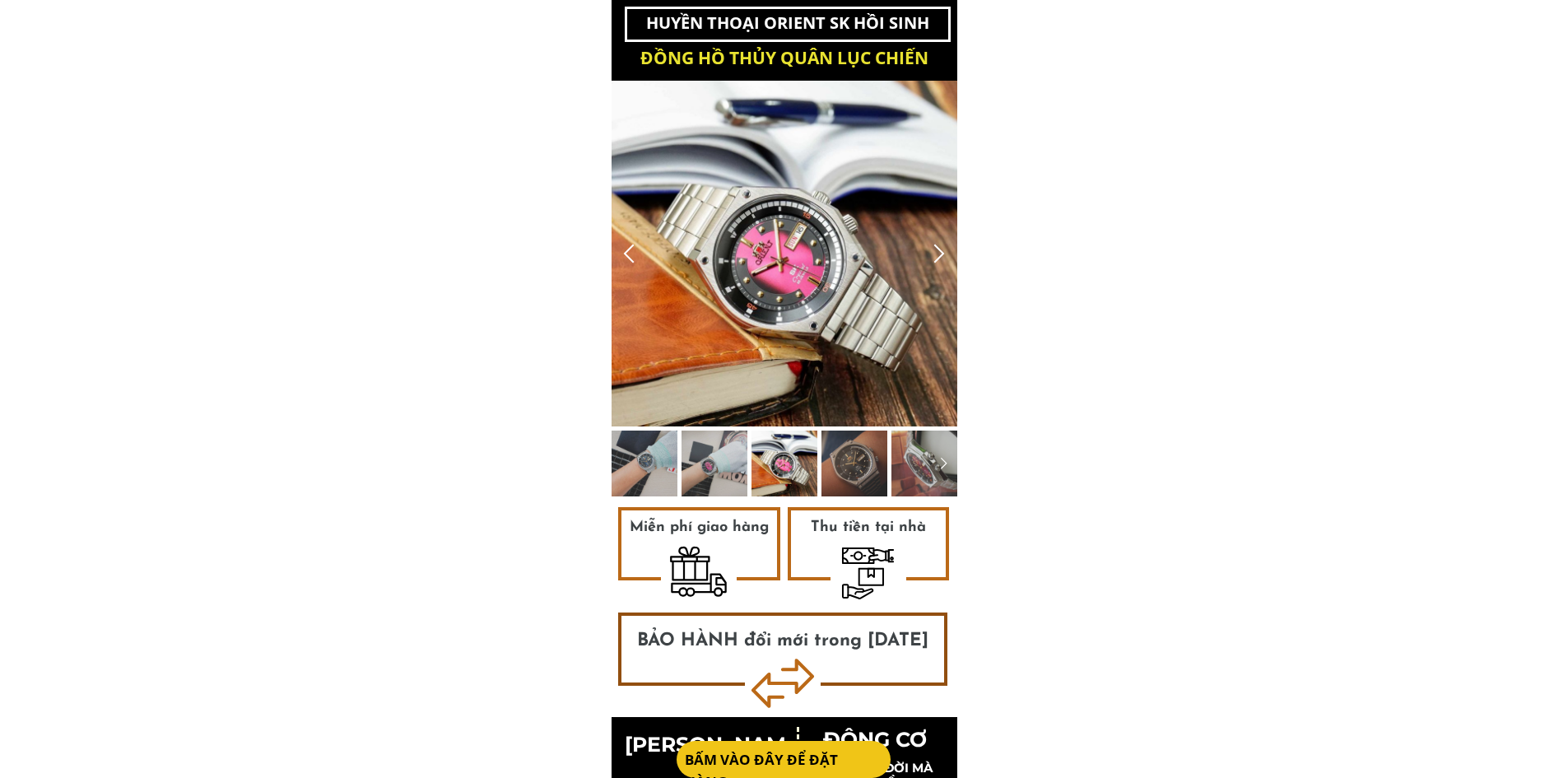
click at [936, 249] on div at bounding box center [939, 253] width 27 height 27
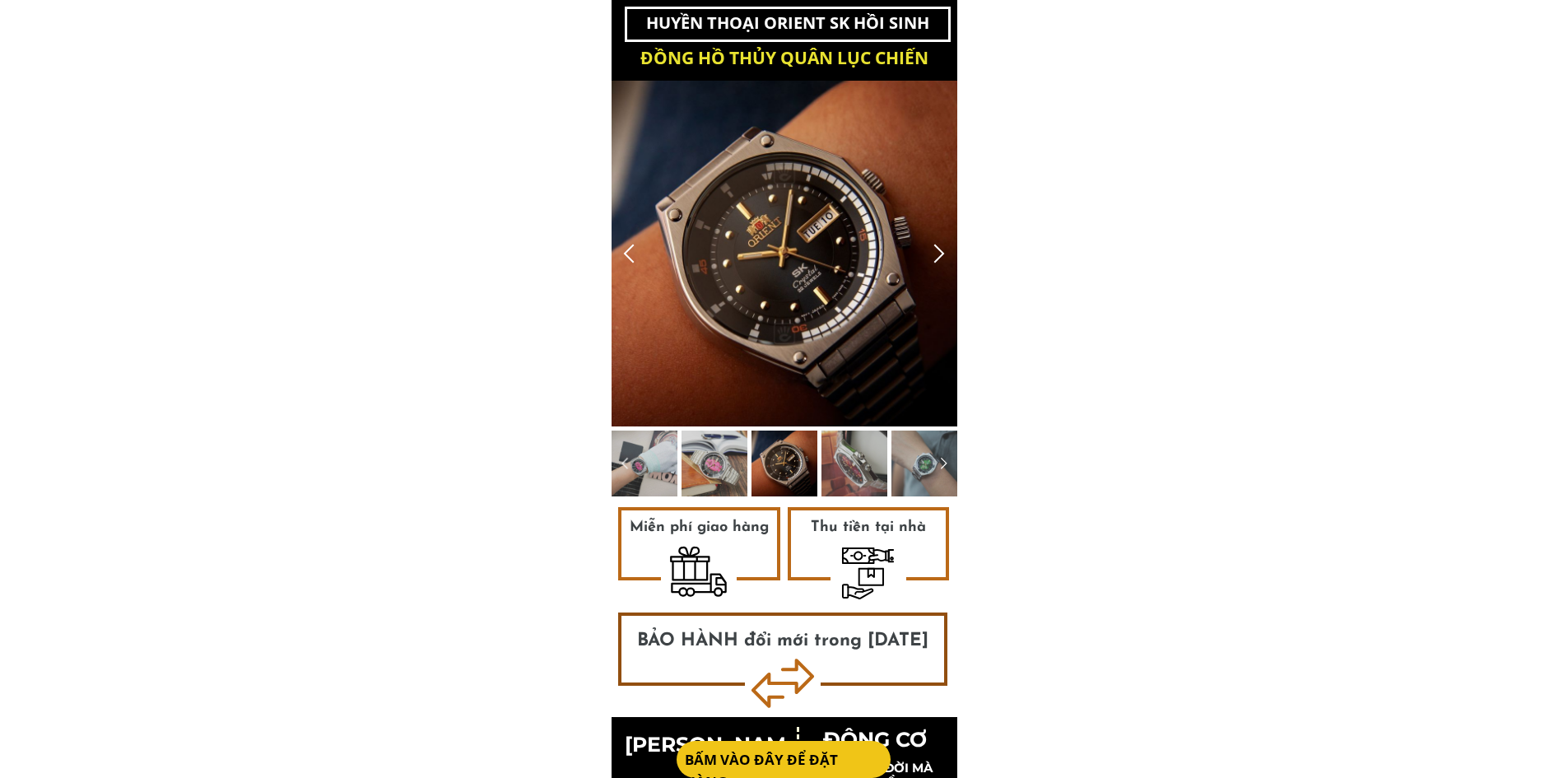
click at [936, 249] on div at bounding box center [939, 253] width 27 height 27
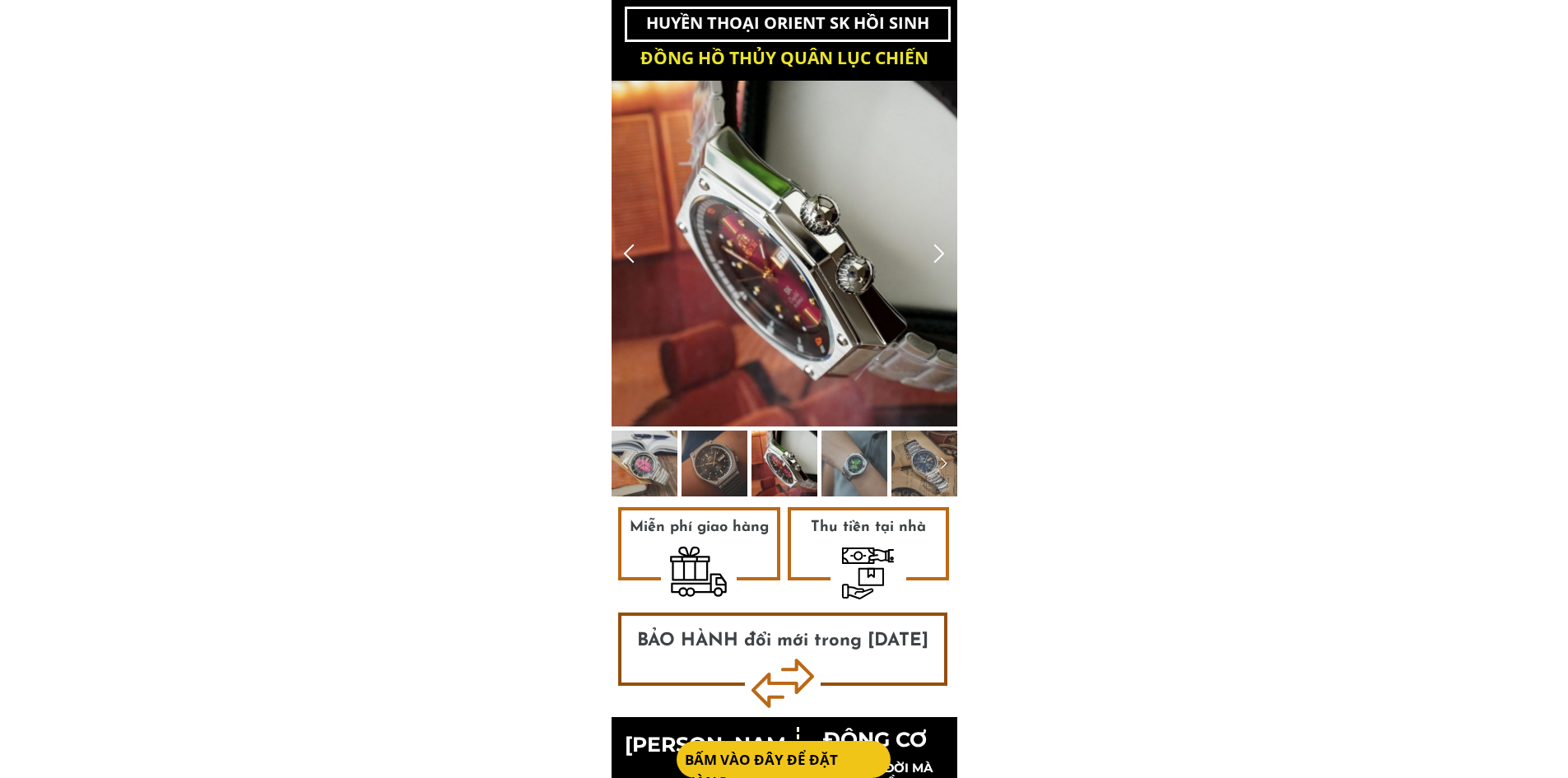
click at [638, 262] on div at bounding box center [629, 253] width 27 height 27
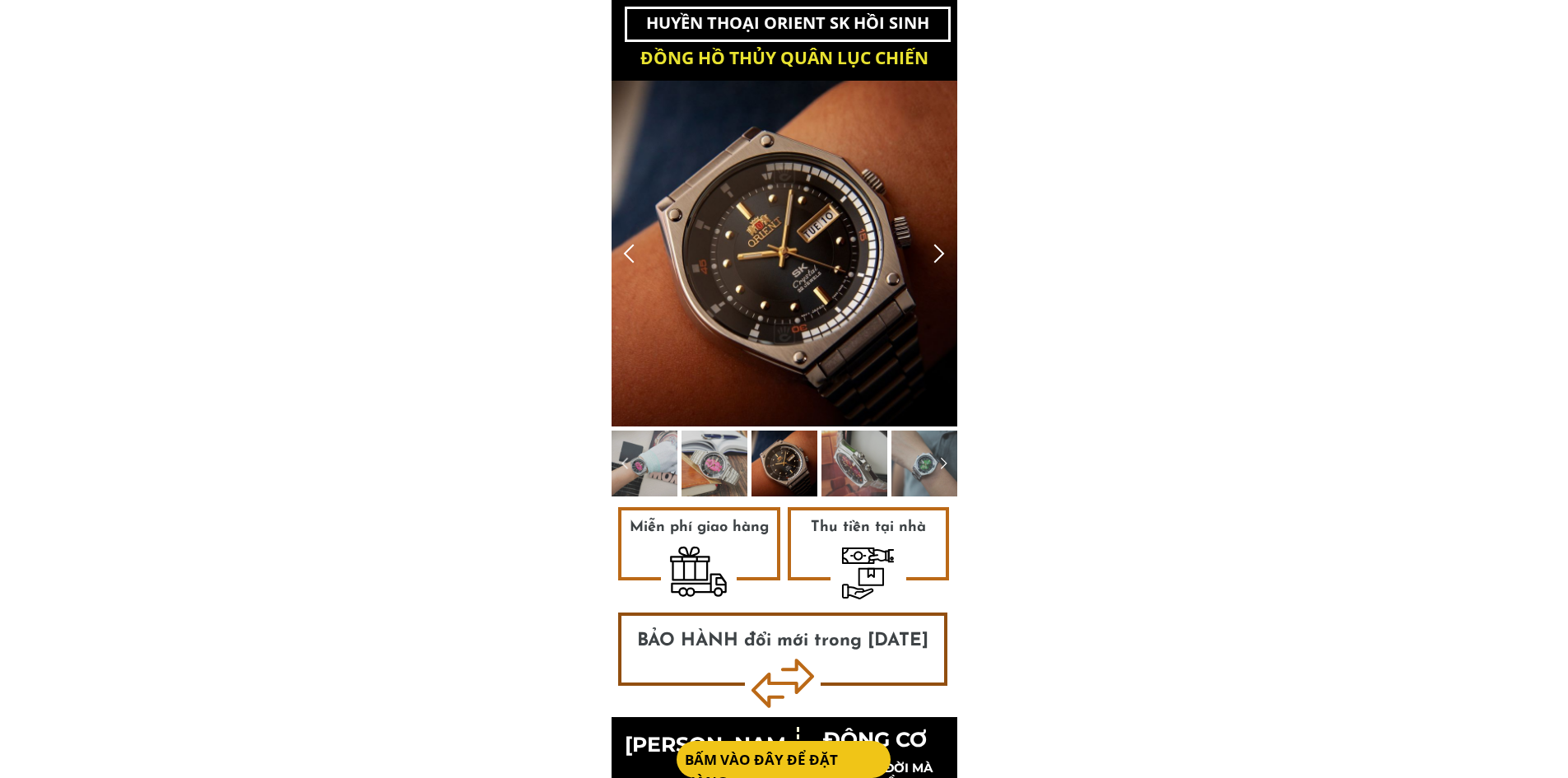
click at [635, 262] on div at bounding box center [629, 253] width 27 height 27
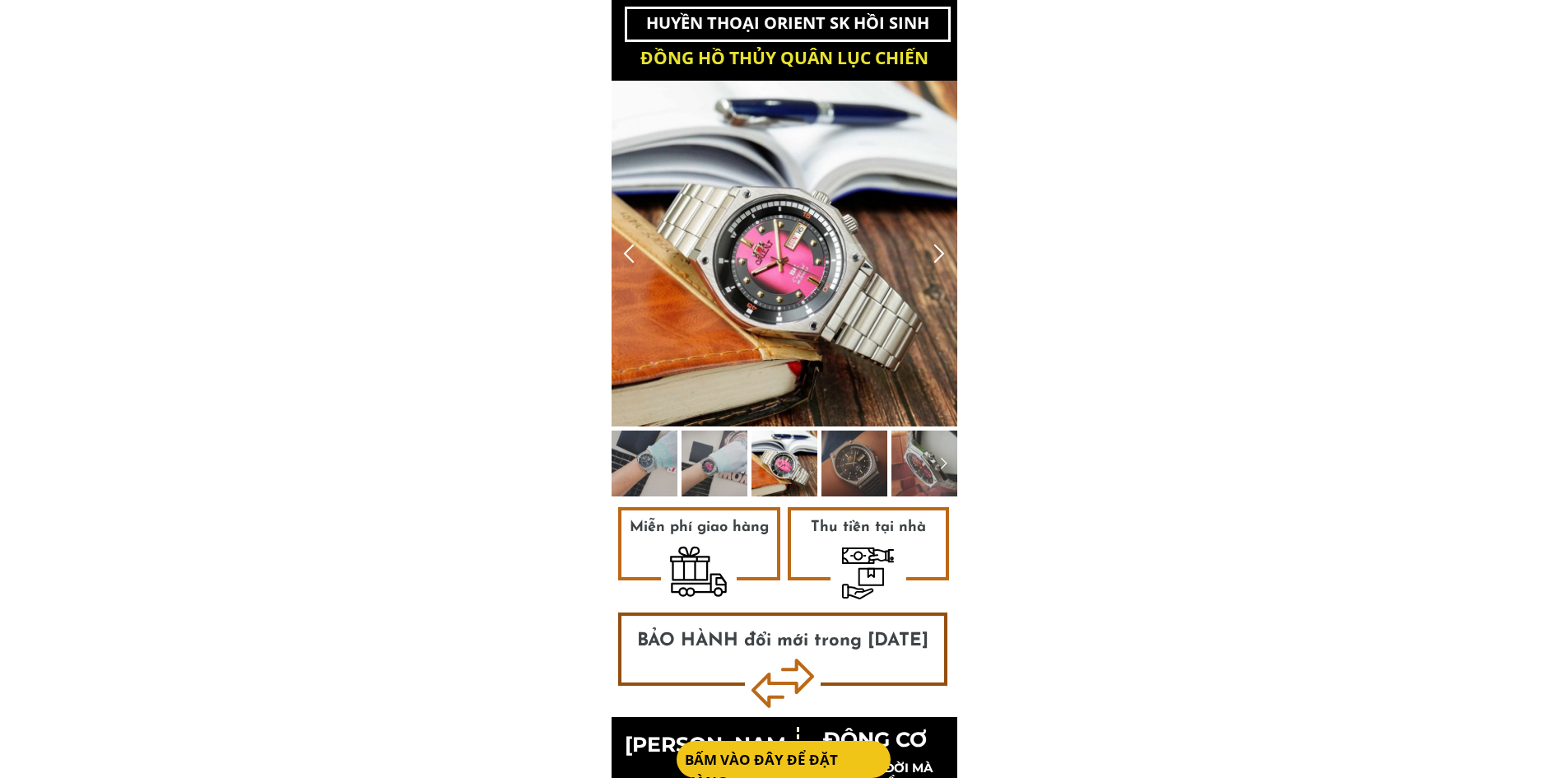
click at [635, 262] on div at bounding box center [629, 253] width 27 height 27
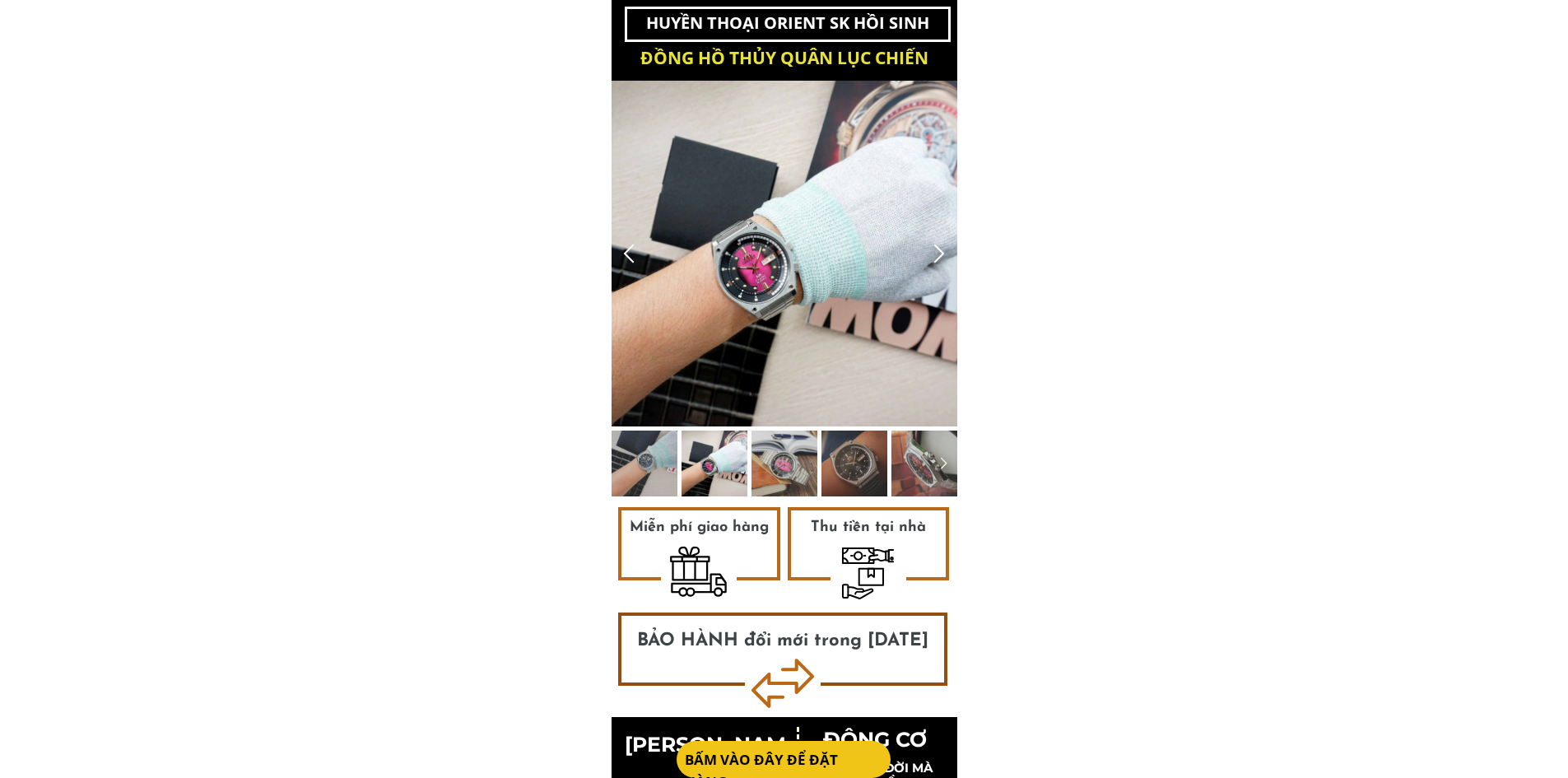
click at [635, 262] on div at bounding box center [629, 253] width 27 height 27
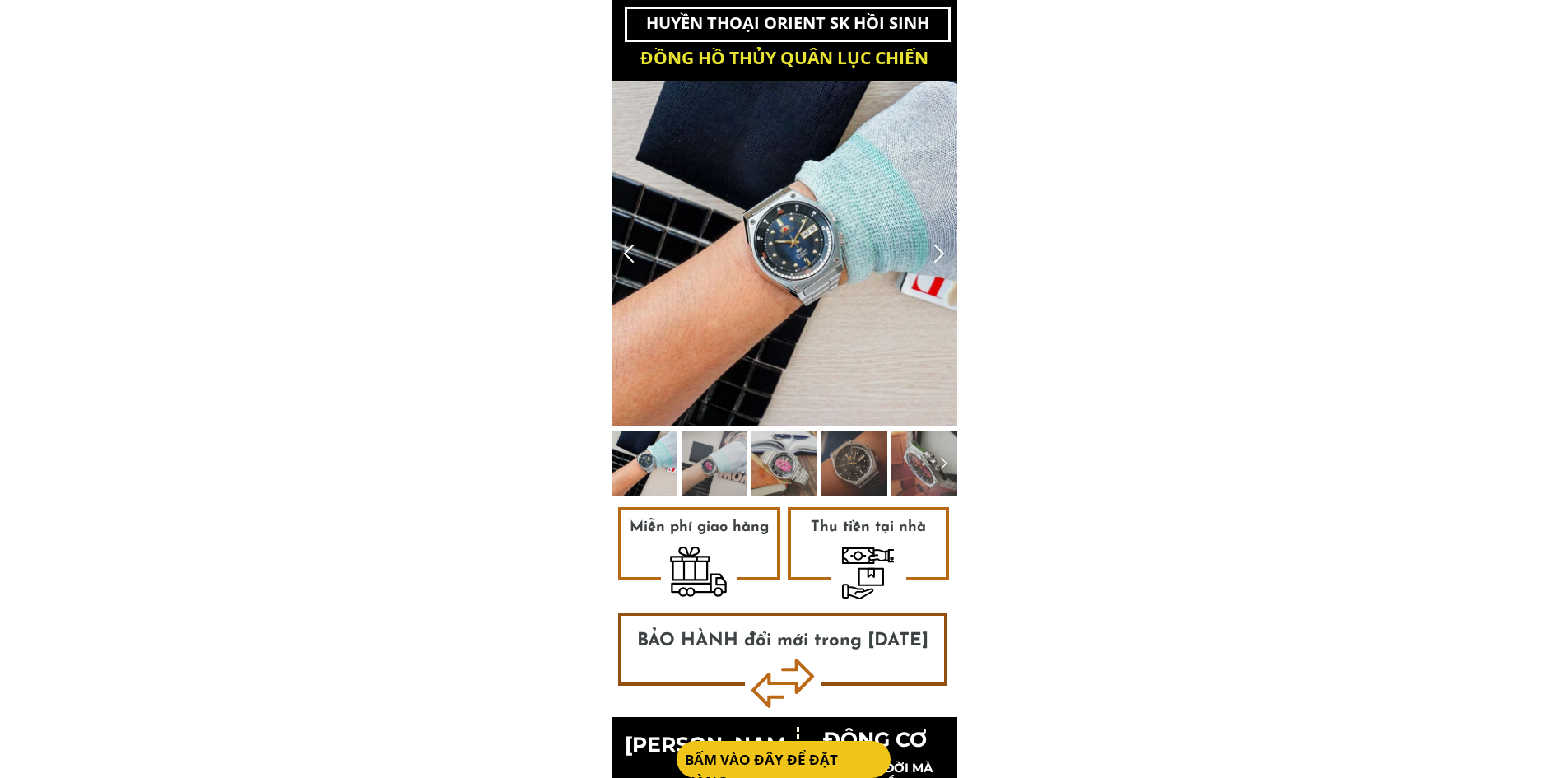
click at [635, 262] on div at bounding box center [629, 253] width 27 height 27
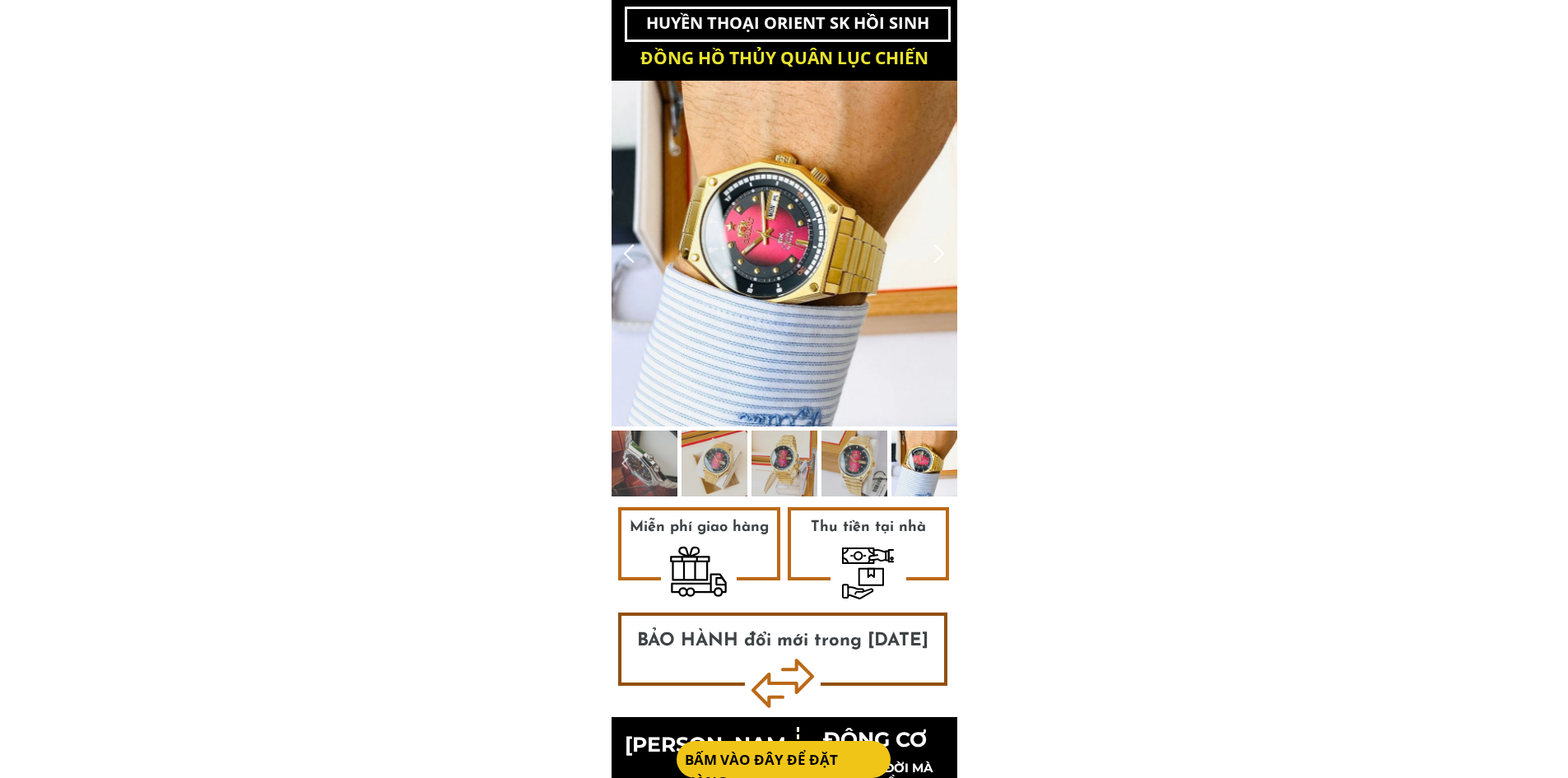
click at [635, 262] on div at bounding box center [629, 253] width 27 height 27
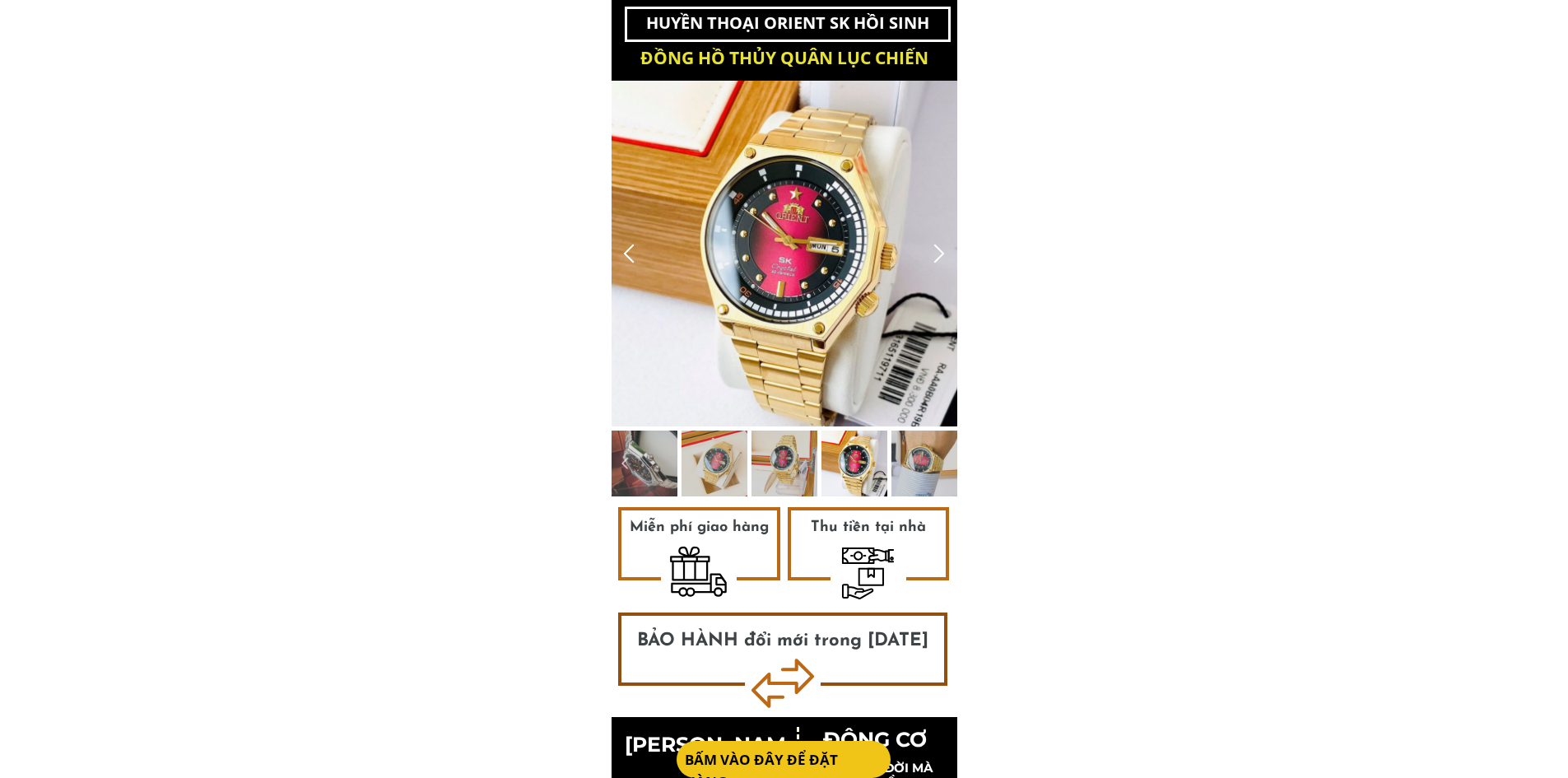
click at [635, 262] on div at bounding box center [629, 253] width 27 height 27
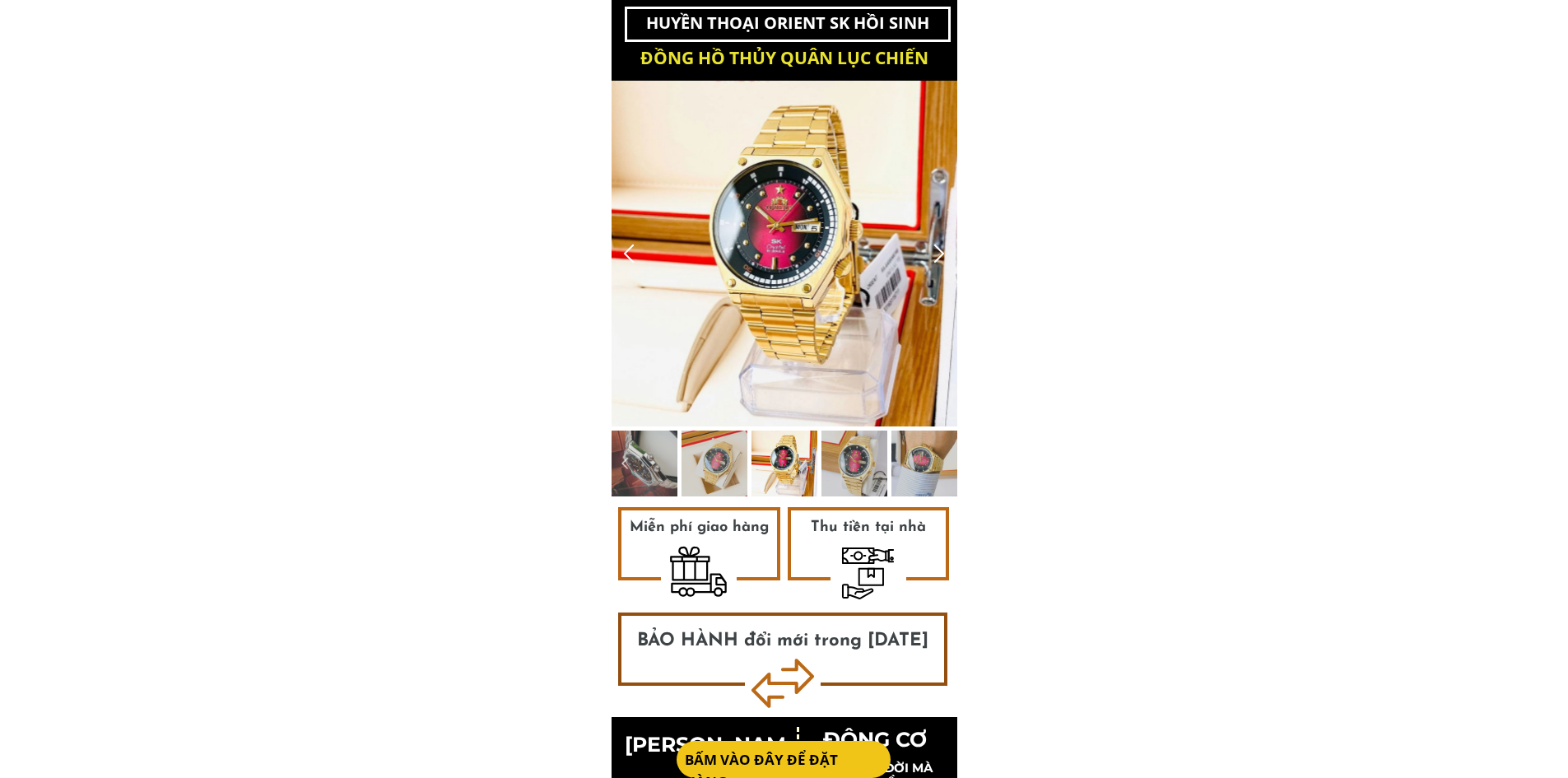
click at [635, 262] on div at bounding box center [629, 253] width 27 height 27
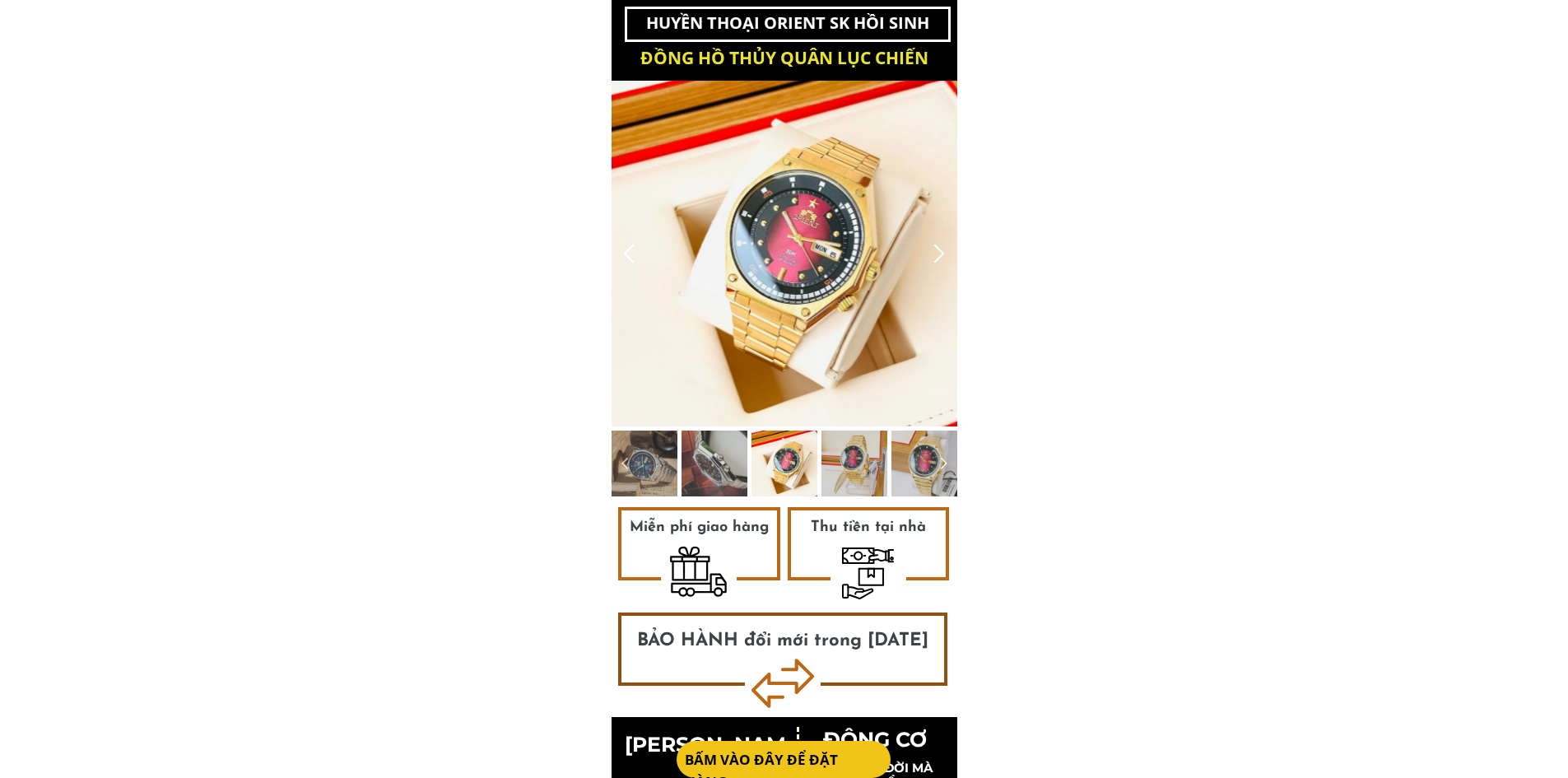
click at [635, 262] on div at bounding box center [629, 253] width 27 height 27
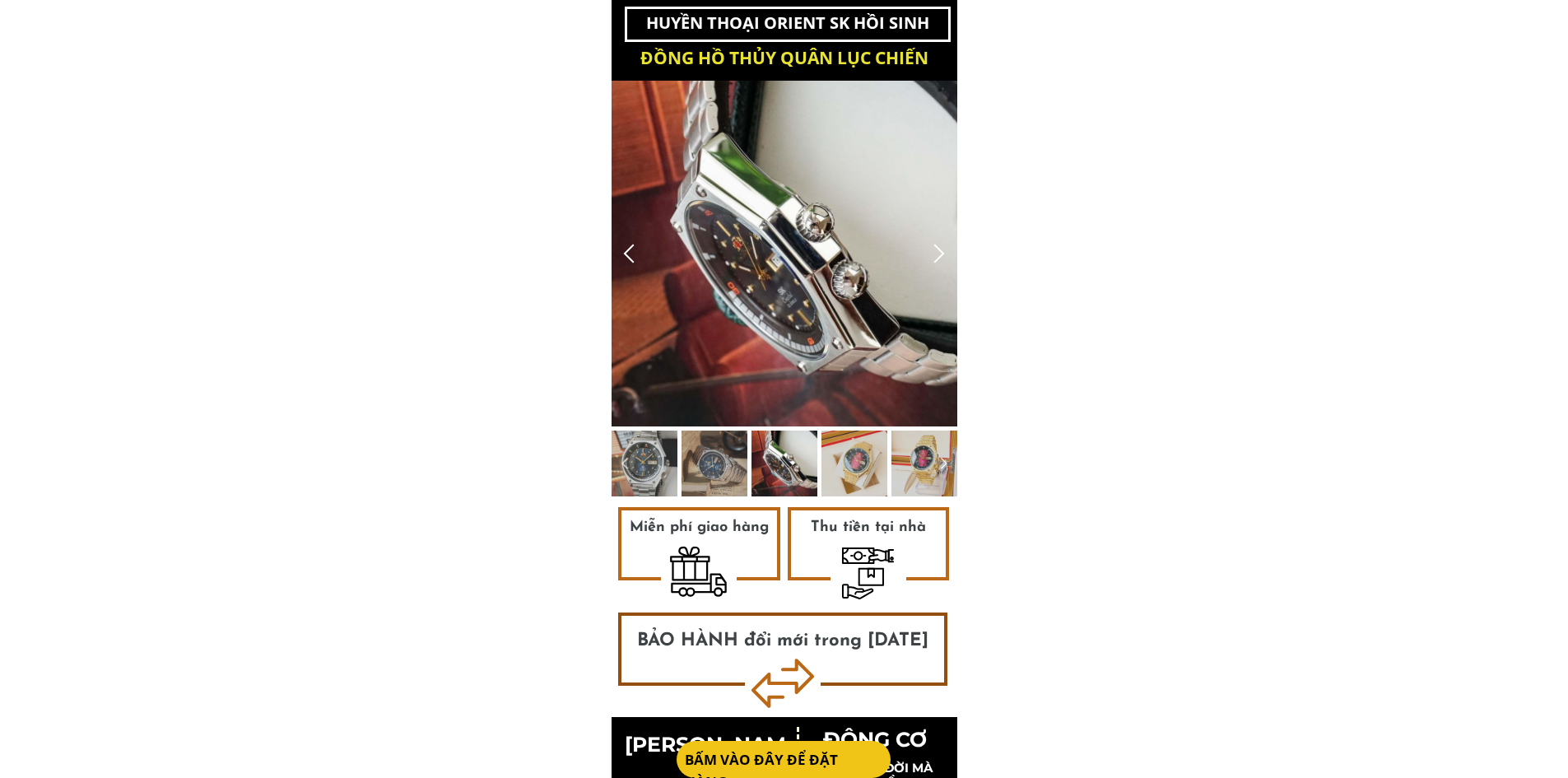
click at [635, 262] on div at bounding box center [629, 253] width 27 height 27
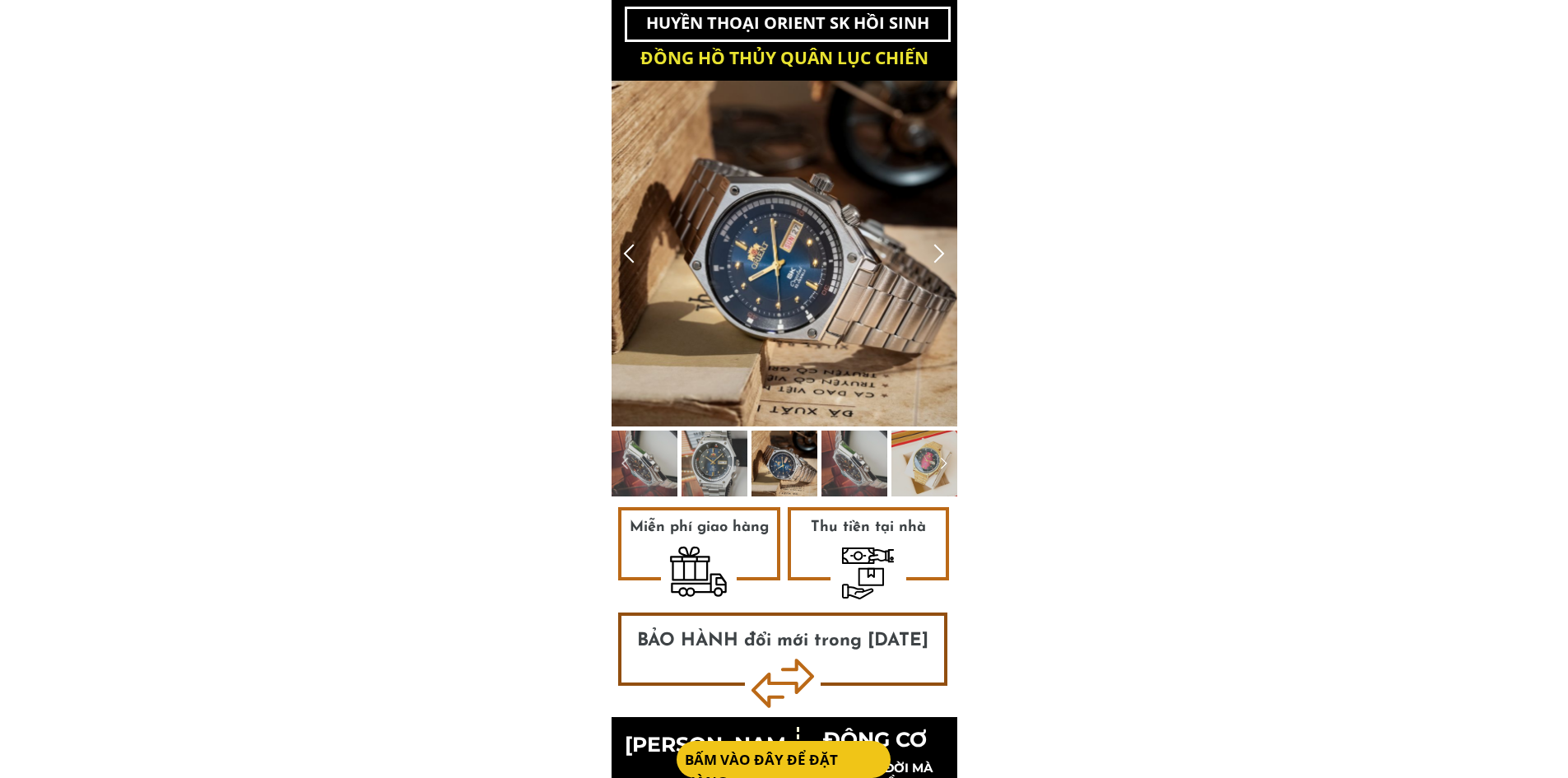
click at [635, 262] on div at bounding box center [629, 253] width 27 height 27
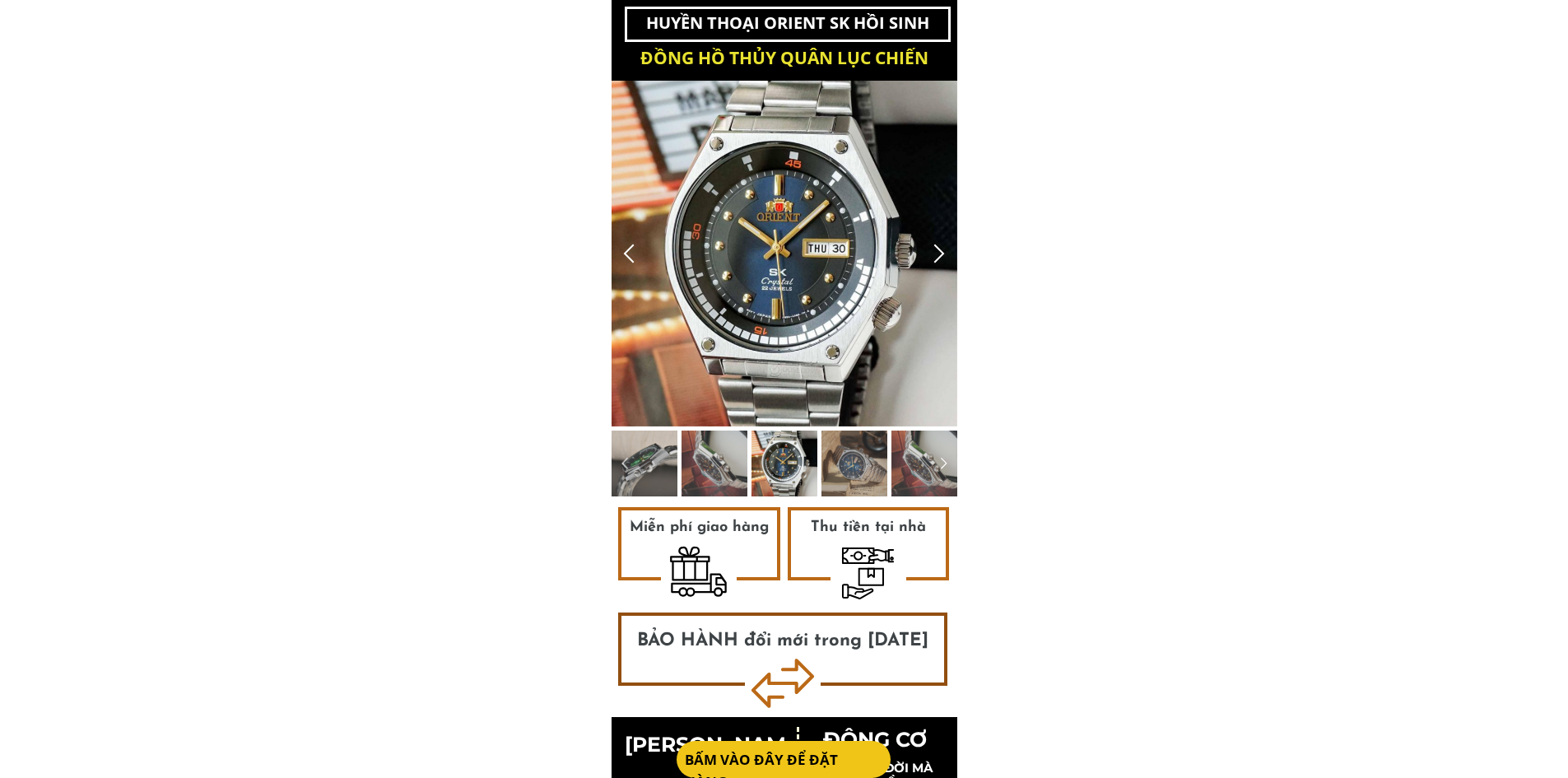
click at [635, 262] on div at bounding box center [629, 253] width 27 height 27
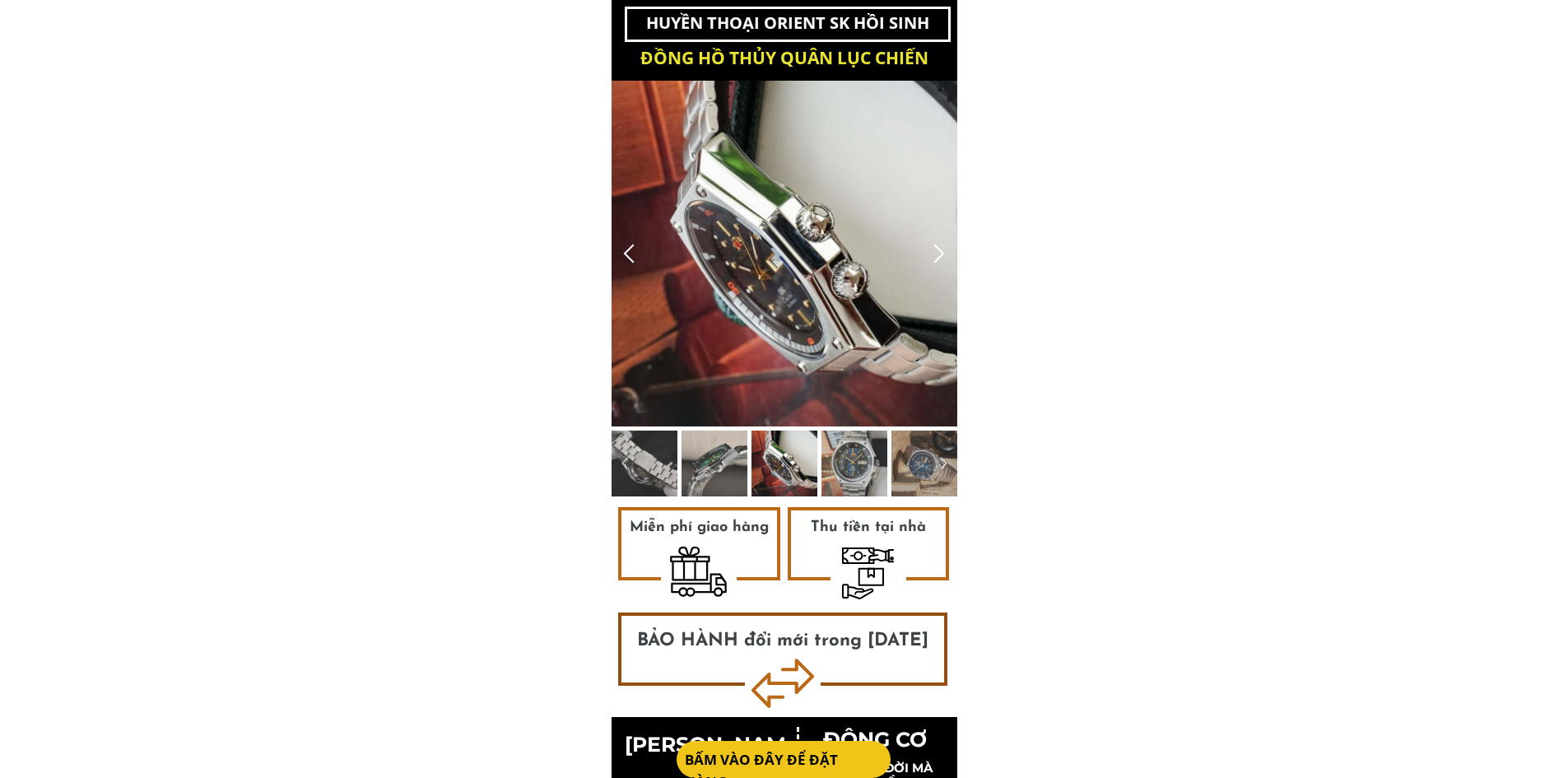
click at [635, 262] on div at bounding box center [629, 253] width 27 height 27
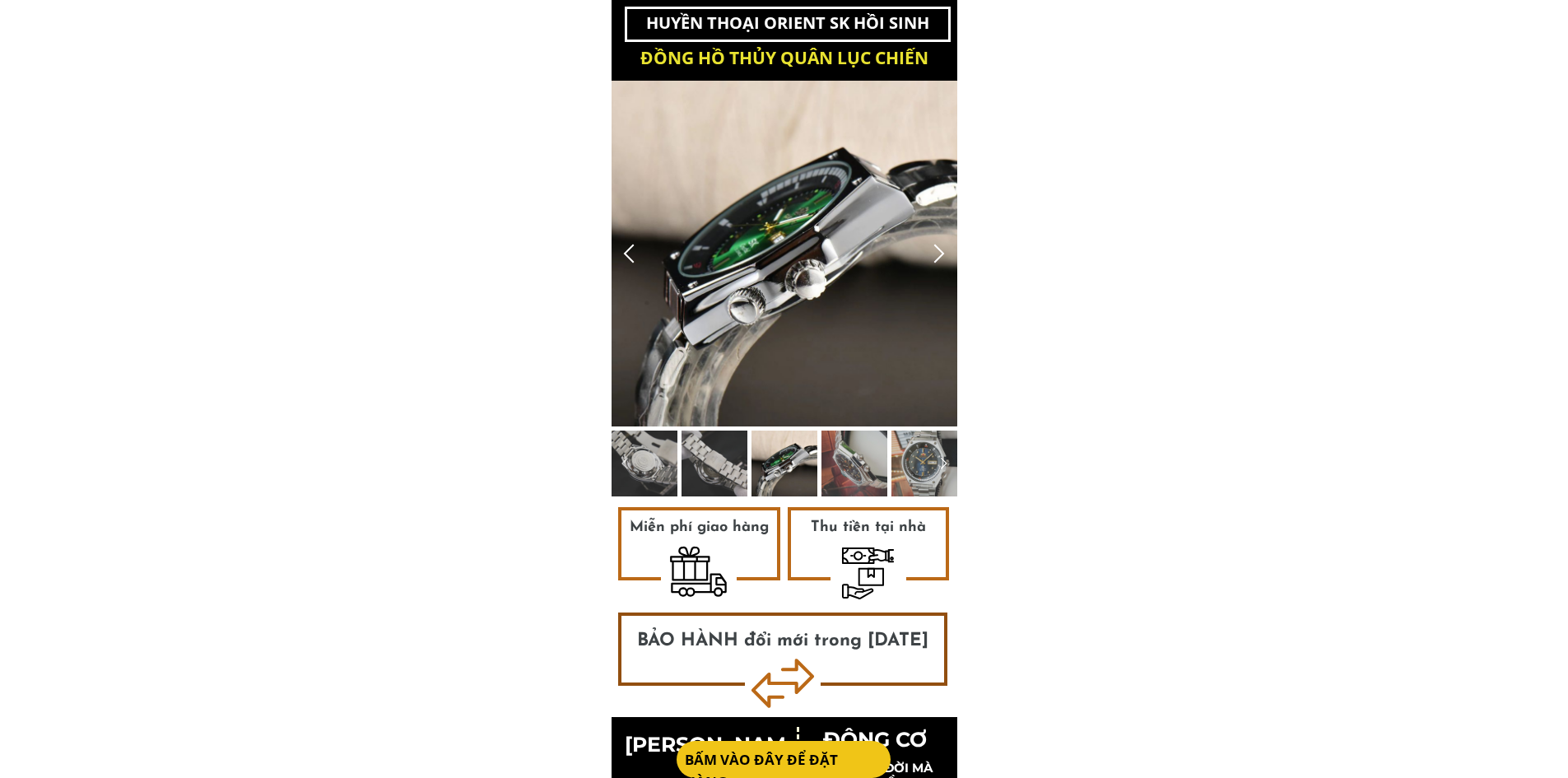
click at [635, 262] on div at bounding box center [629, 253] width 27 height 27
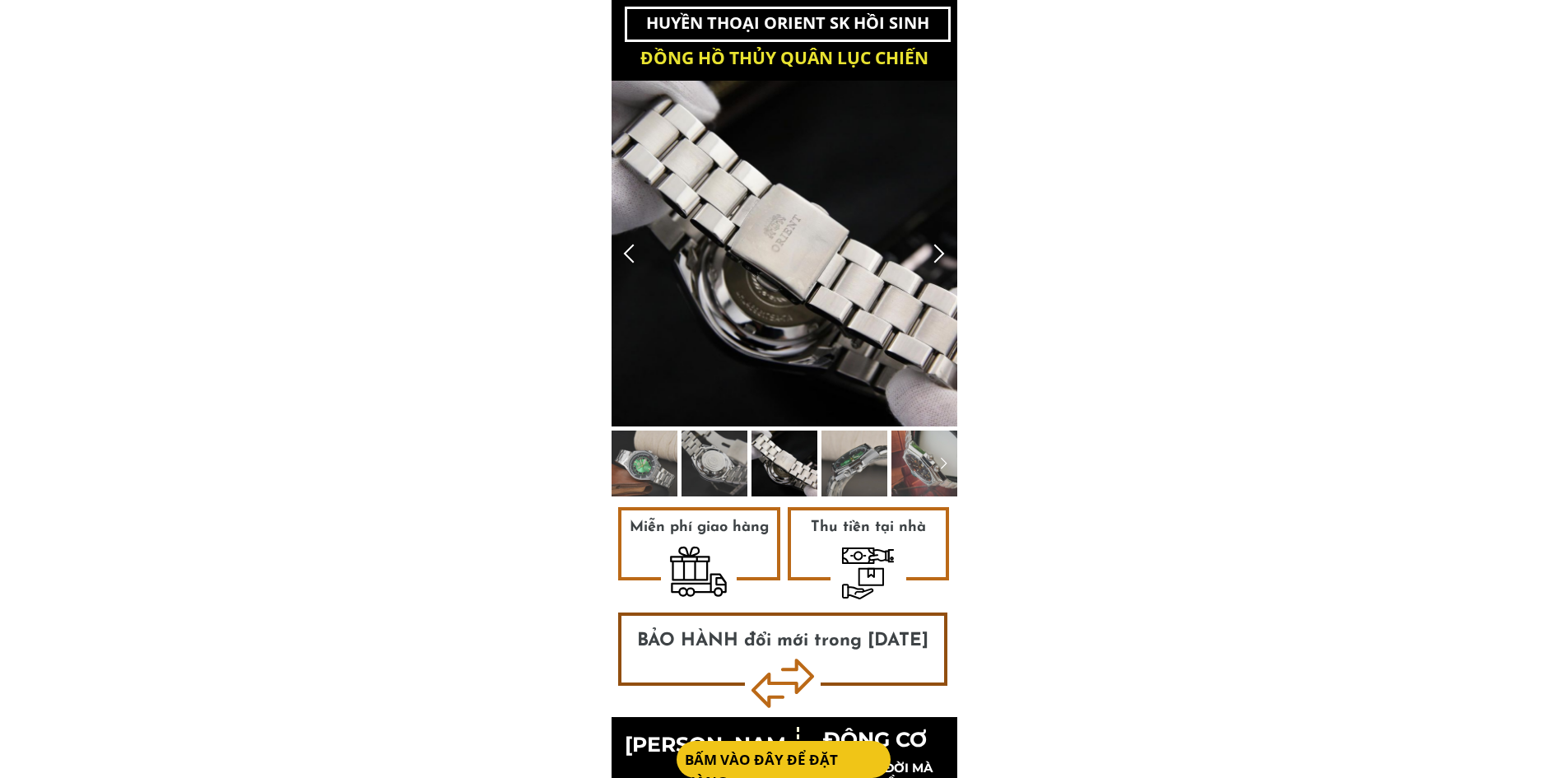
click at [930, 242] on div at bounding box center [939, 253] width 27 height 27
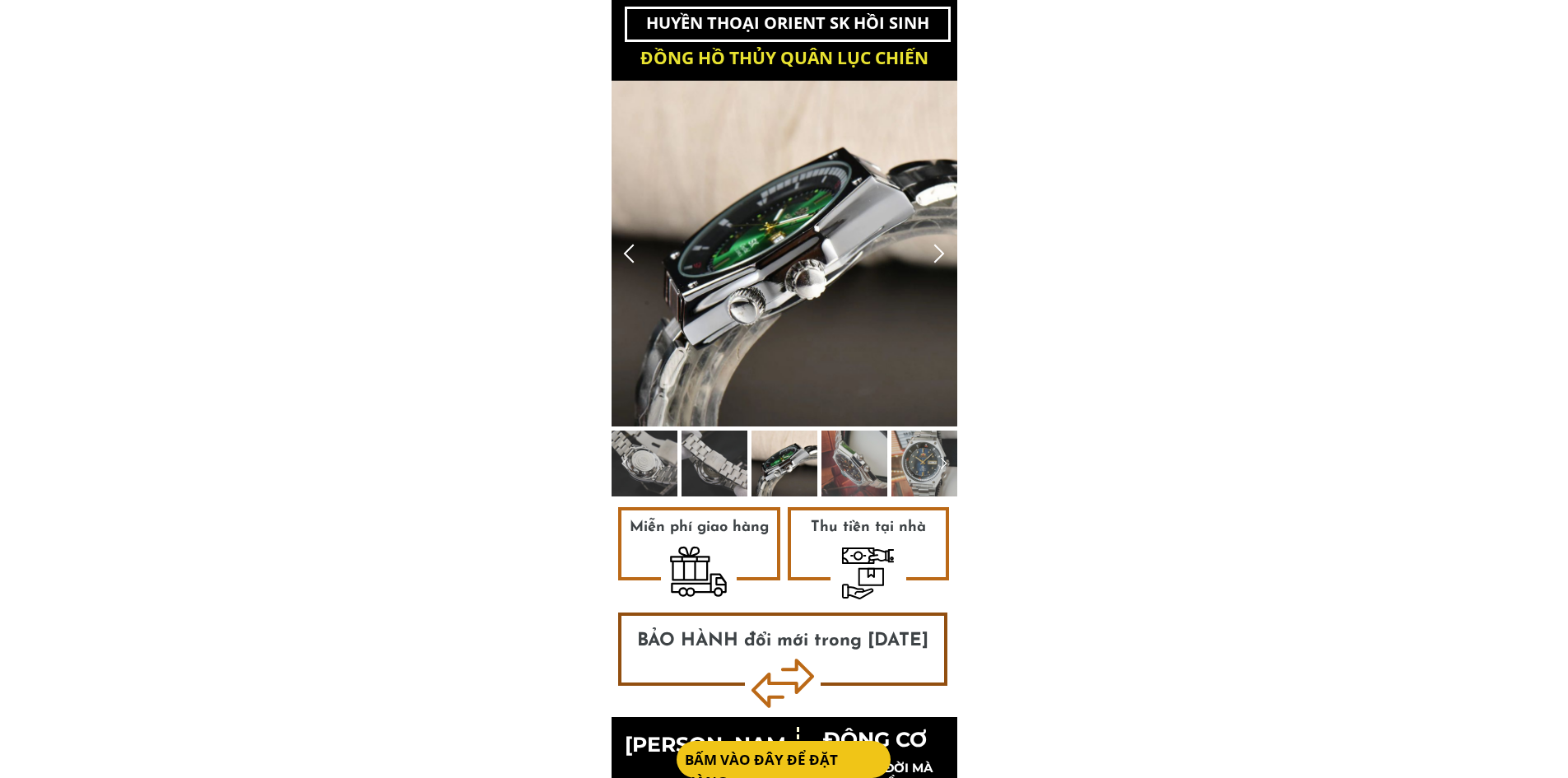
click at [773, 241] on div at bounding box center [784, 254] width 346 height 346
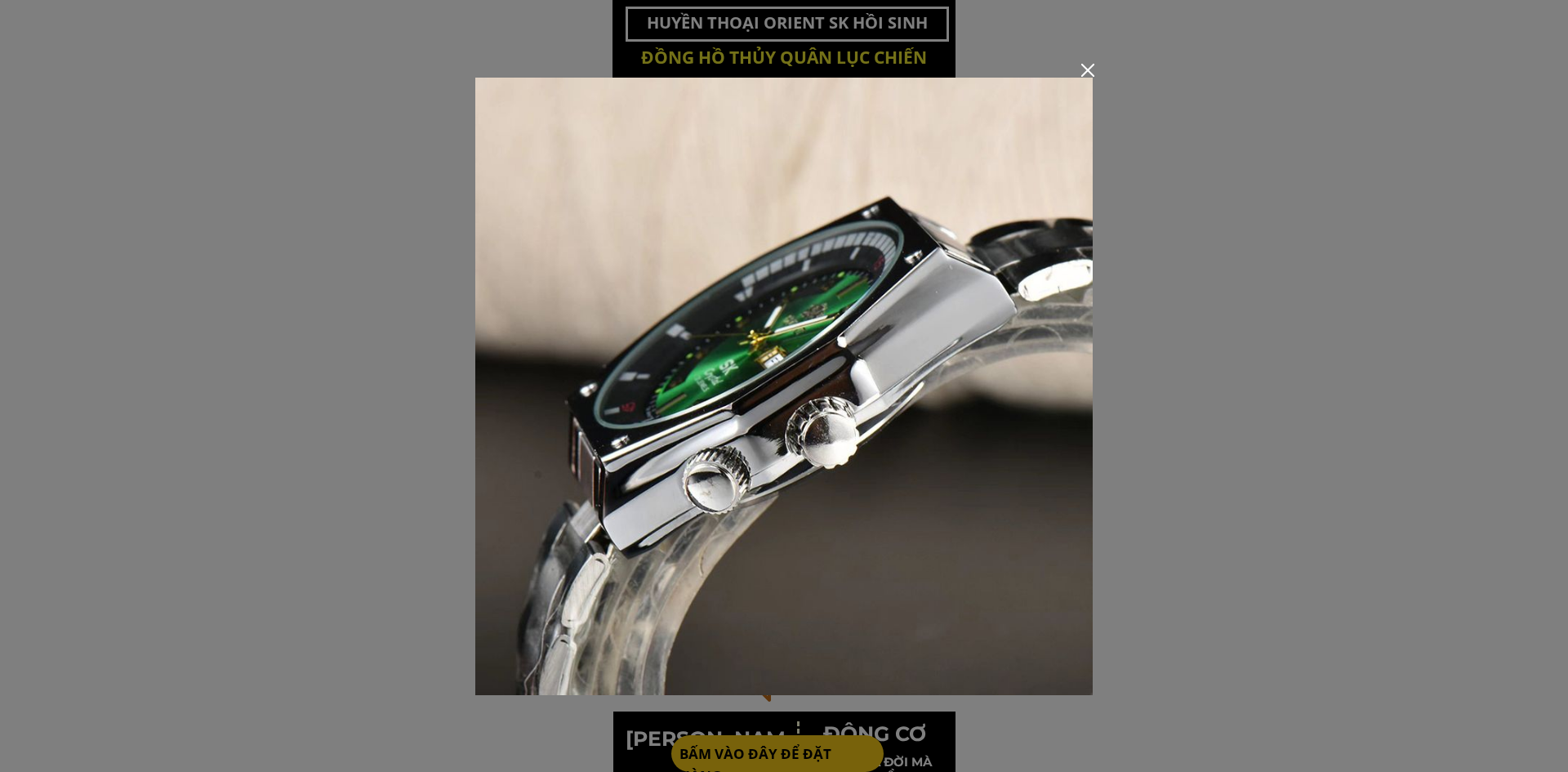
click at [1192, 107] on div at bounding box center [784, 386] width 1568 height 772
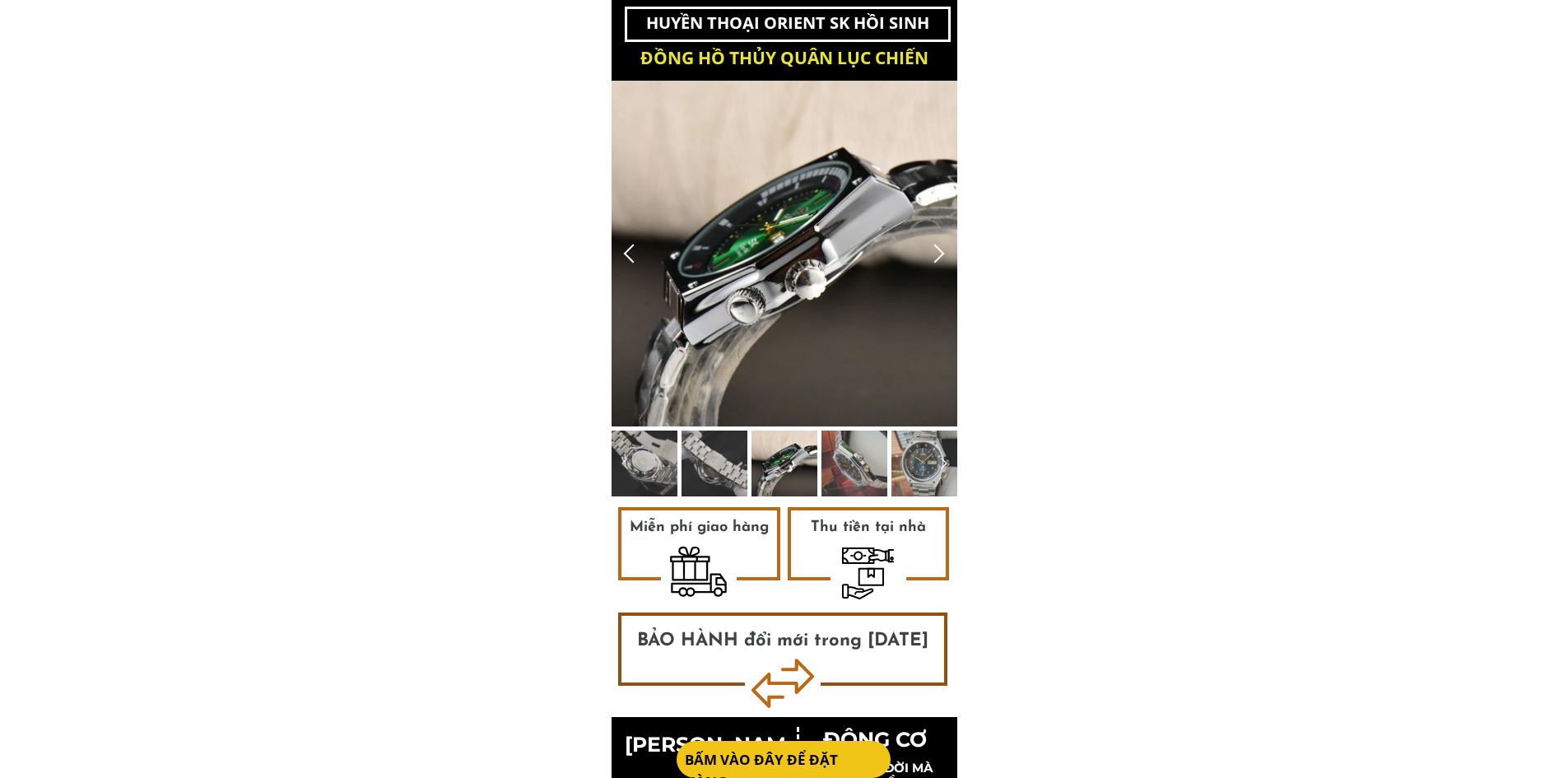
click at [631, 251] on div at bounding box center [629, 253] width 27 height 27
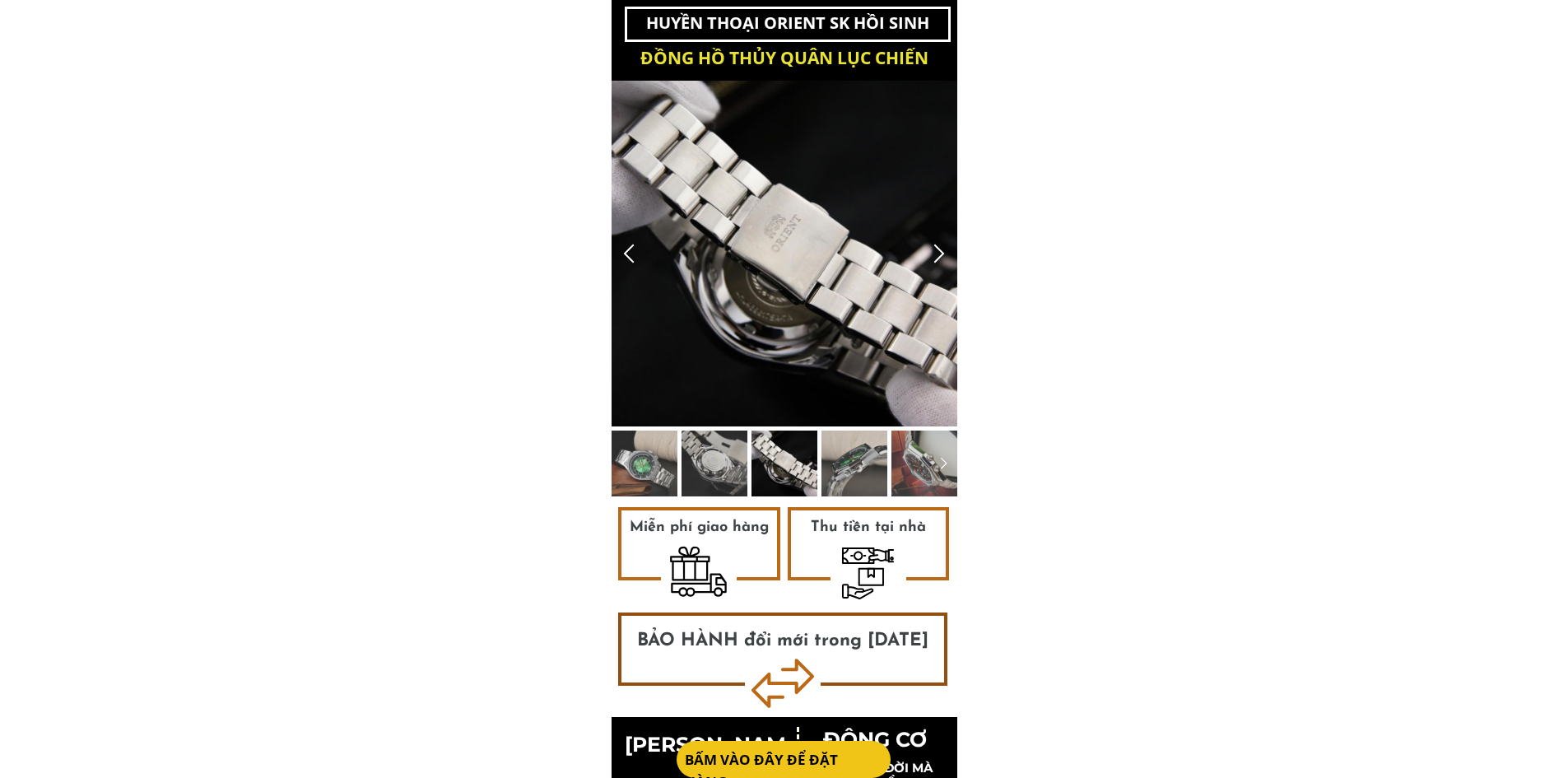
click at [631, 251] on div at bounding box center [629, 253] width 27 height 27
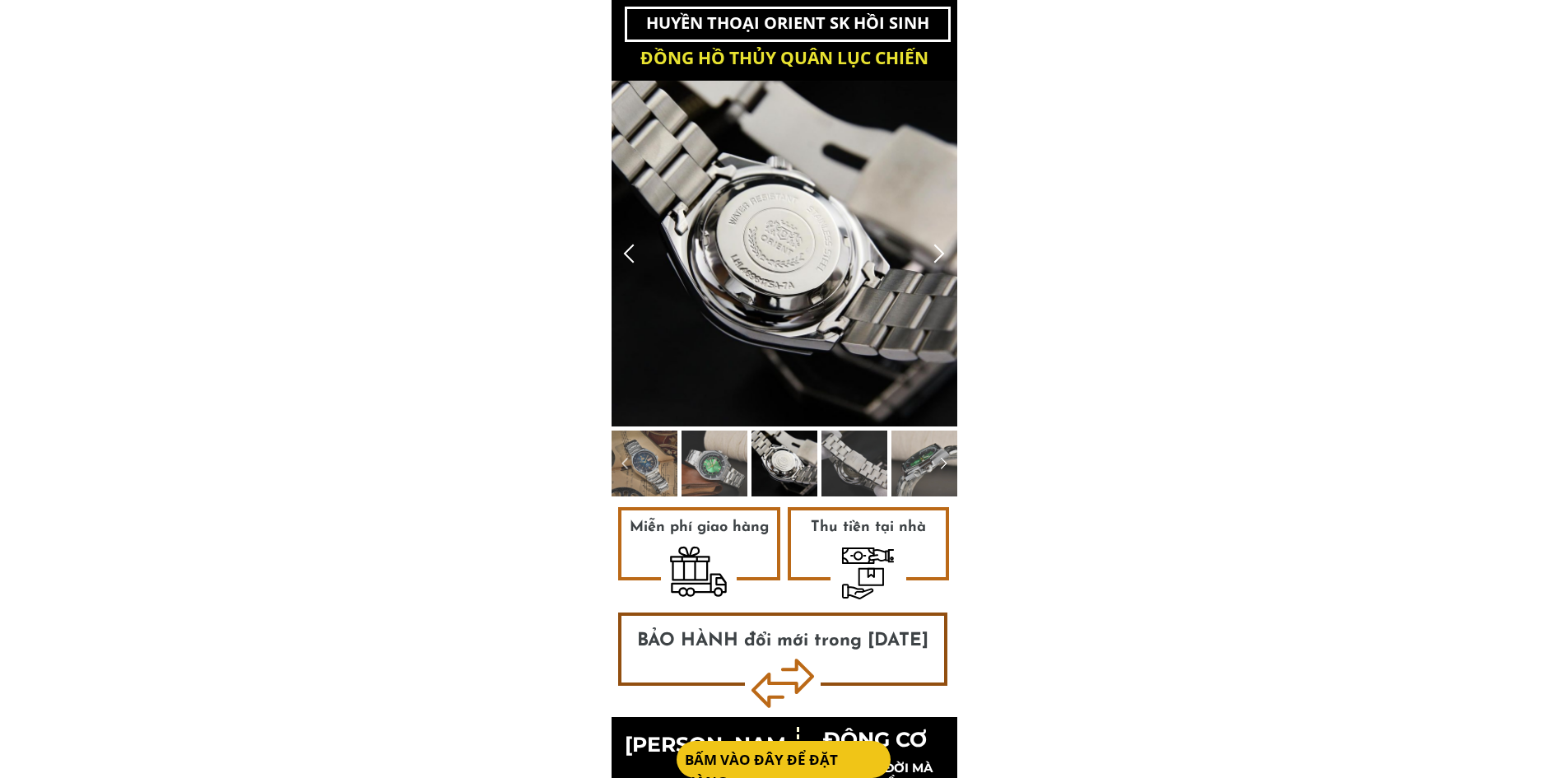
click at [631, 251] on div at bounding box center [629, 253] width 27 height 27
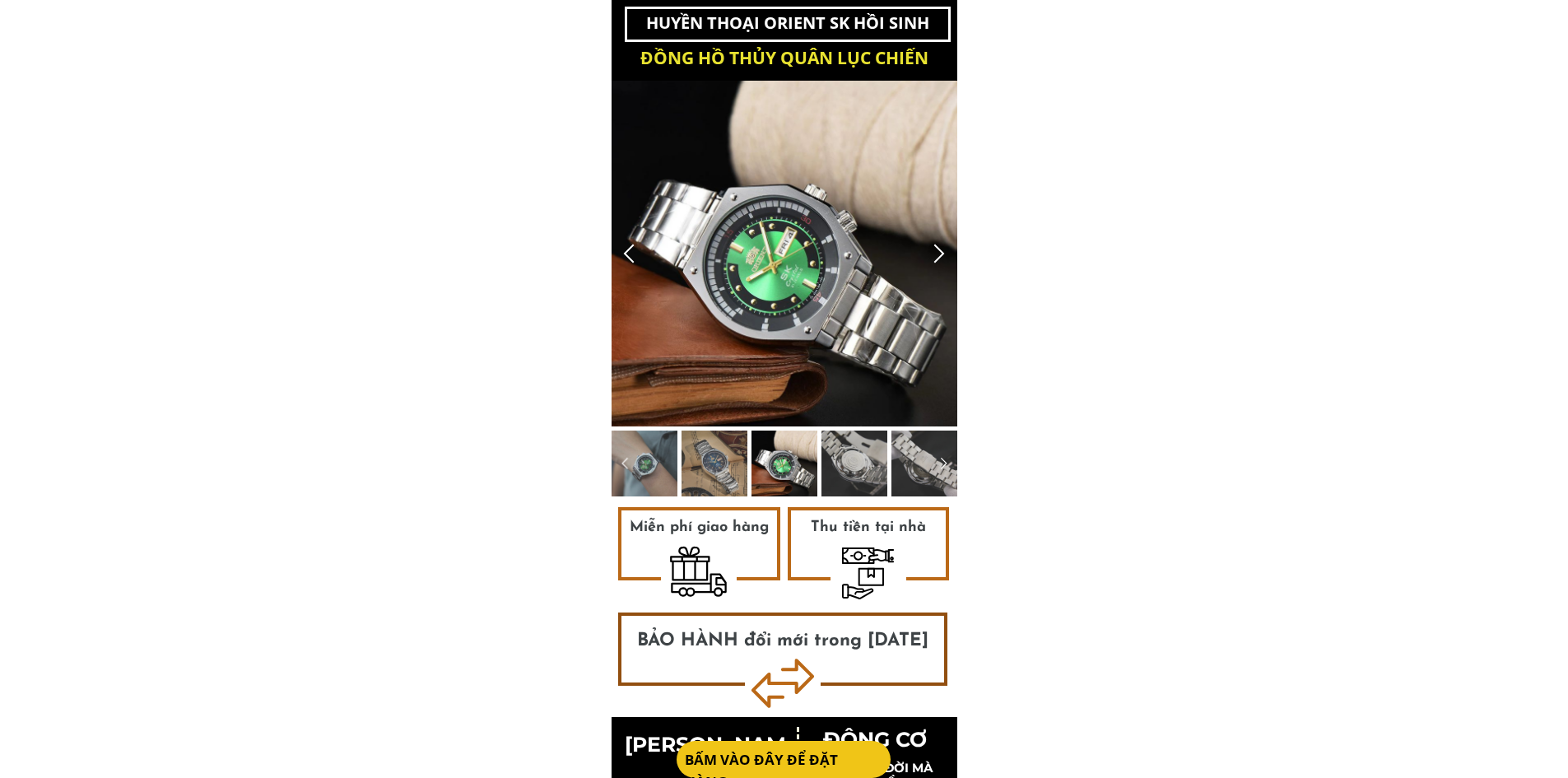
click at [631, 251] on div at bounding box center [629, 253] width 27 height 27
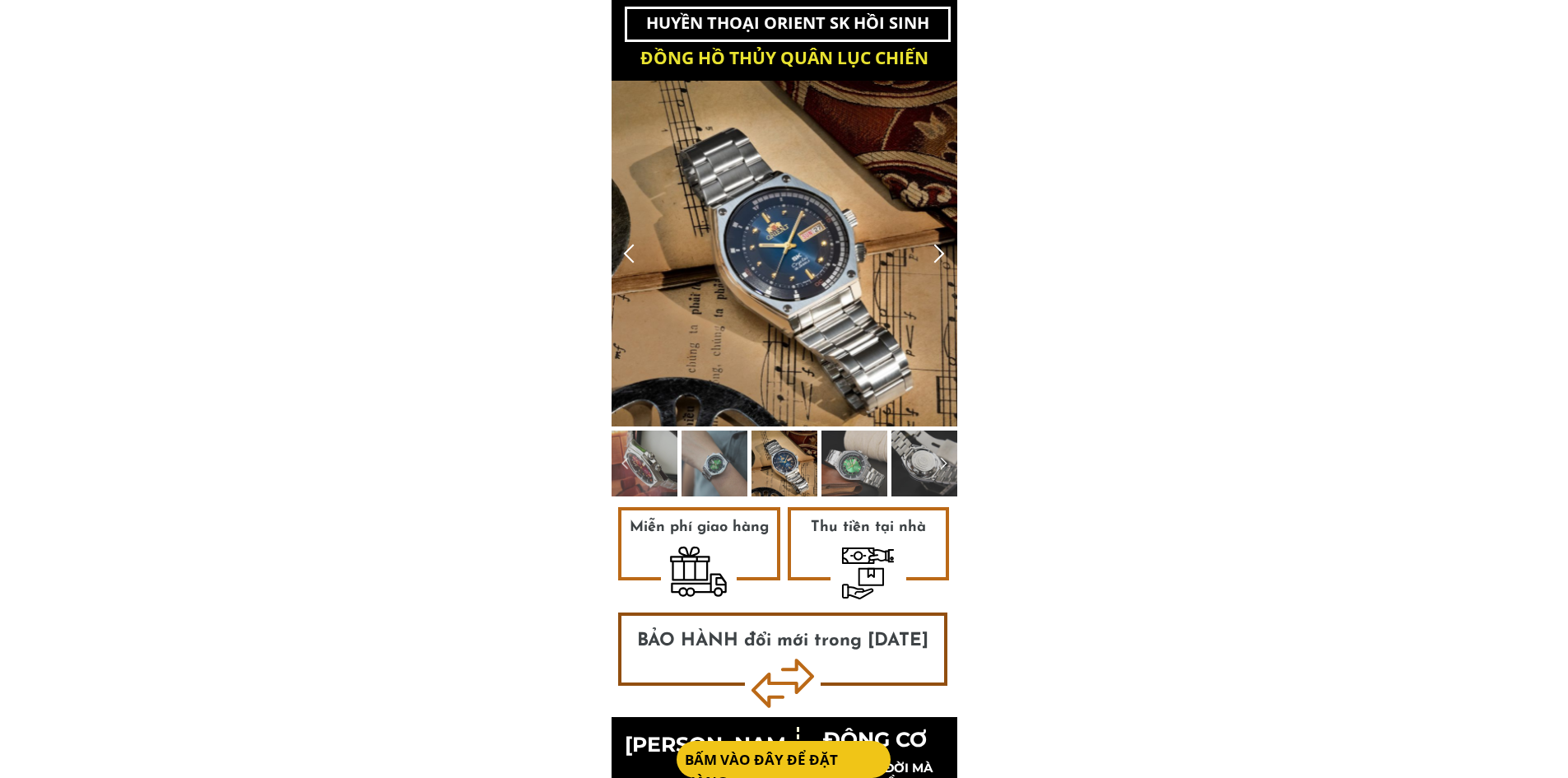
click at [631, 251] on div at bounding box center [629, 253] width 27 height 27
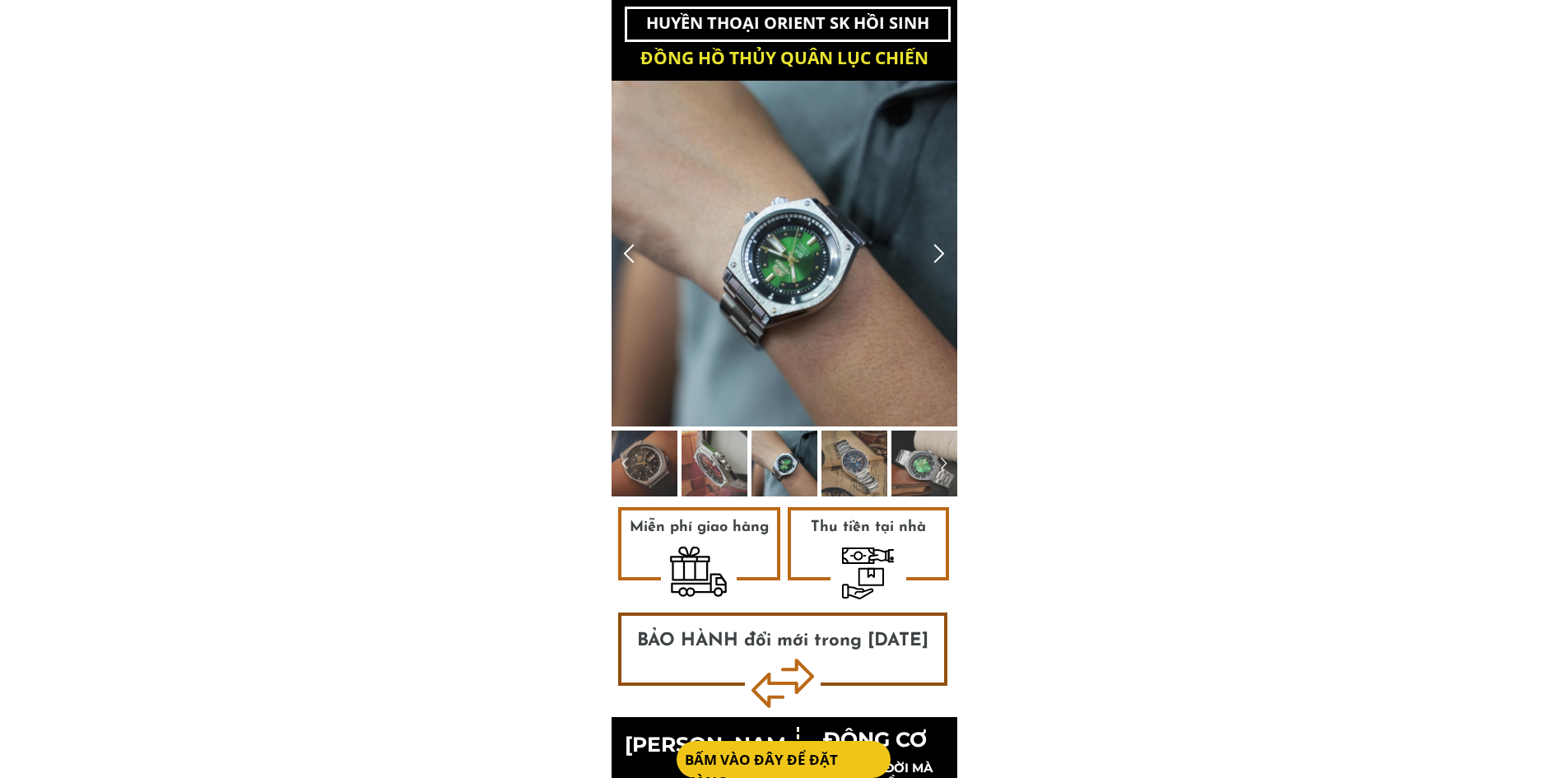
click at [631, 251] on div at bounding box center [629, 253] width 27 height 27
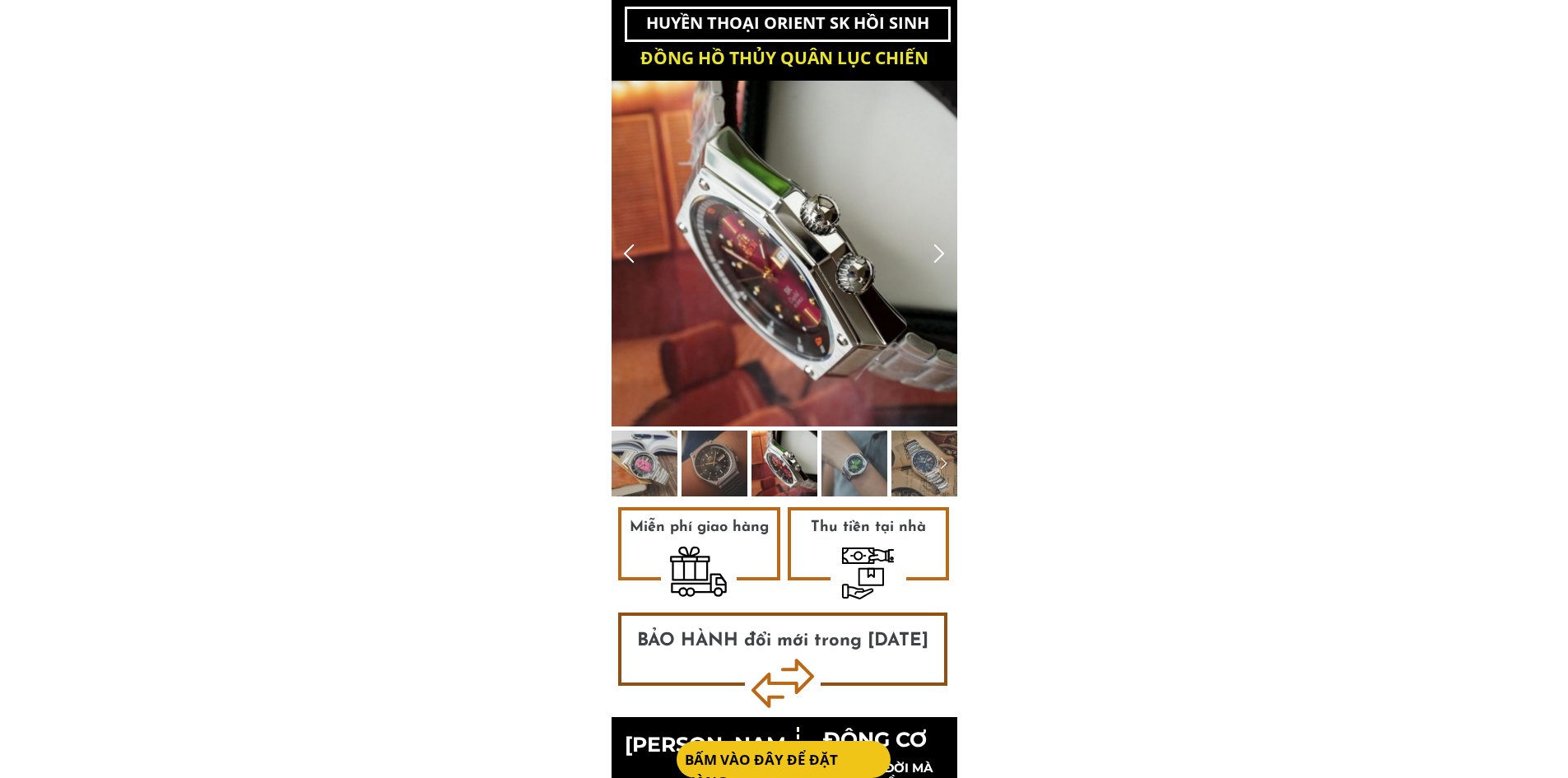
click at [936, 258] on div at bounding box center [939, 253] width 27 height 27
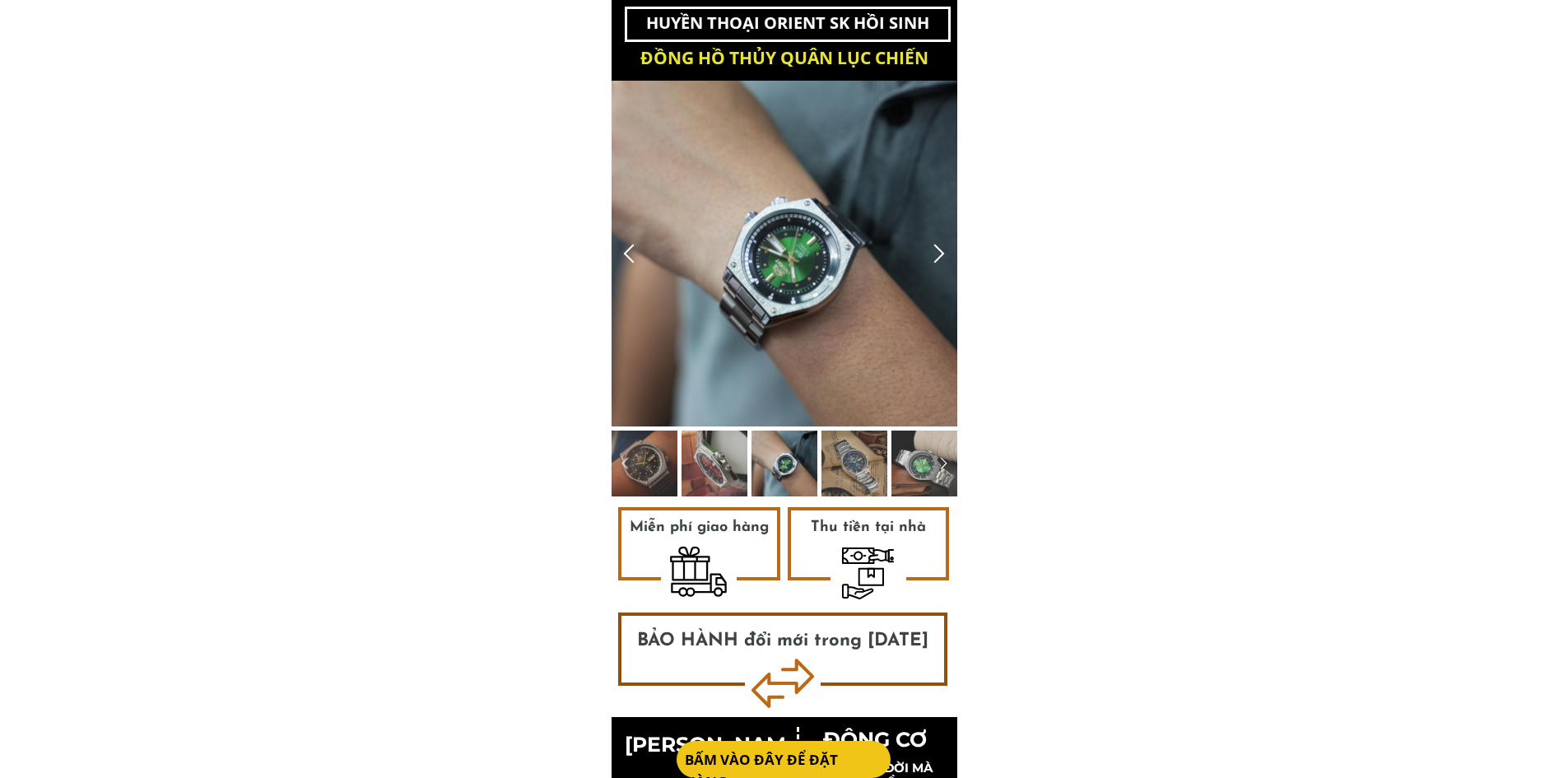
drag, startPoint x: 738, startPoint y: 267, endPoint x: 801, endPoint y: 222, distance: 77.4
click at [801, 222] on div at bounding box center [784, 254] width 346 height 346
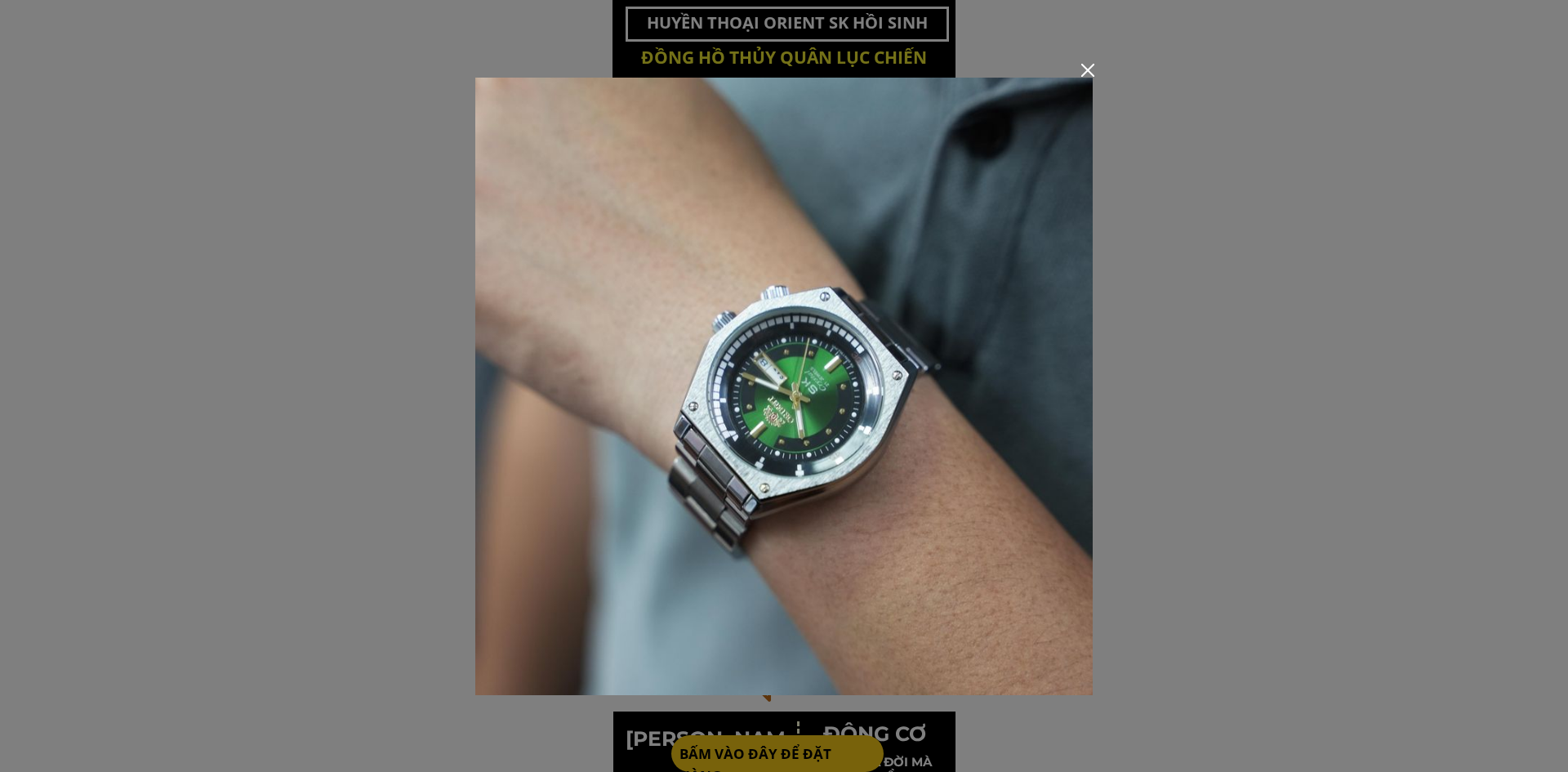
click at [1215, 376] on div at bounding box center [784, 386] width 1568 height 772
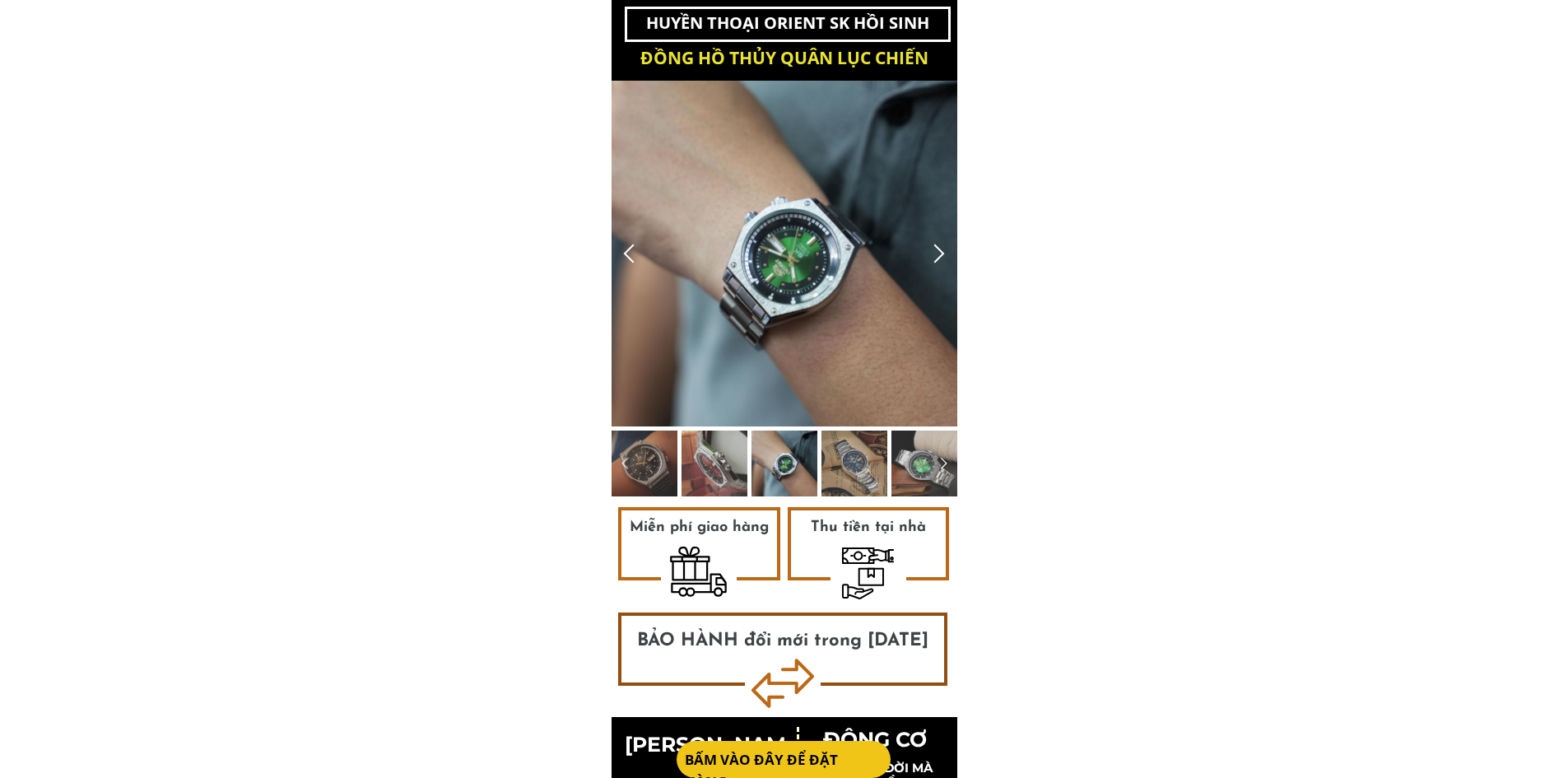
click at [632, 255] on div at bounding box center [629, 253] width 27 height 27
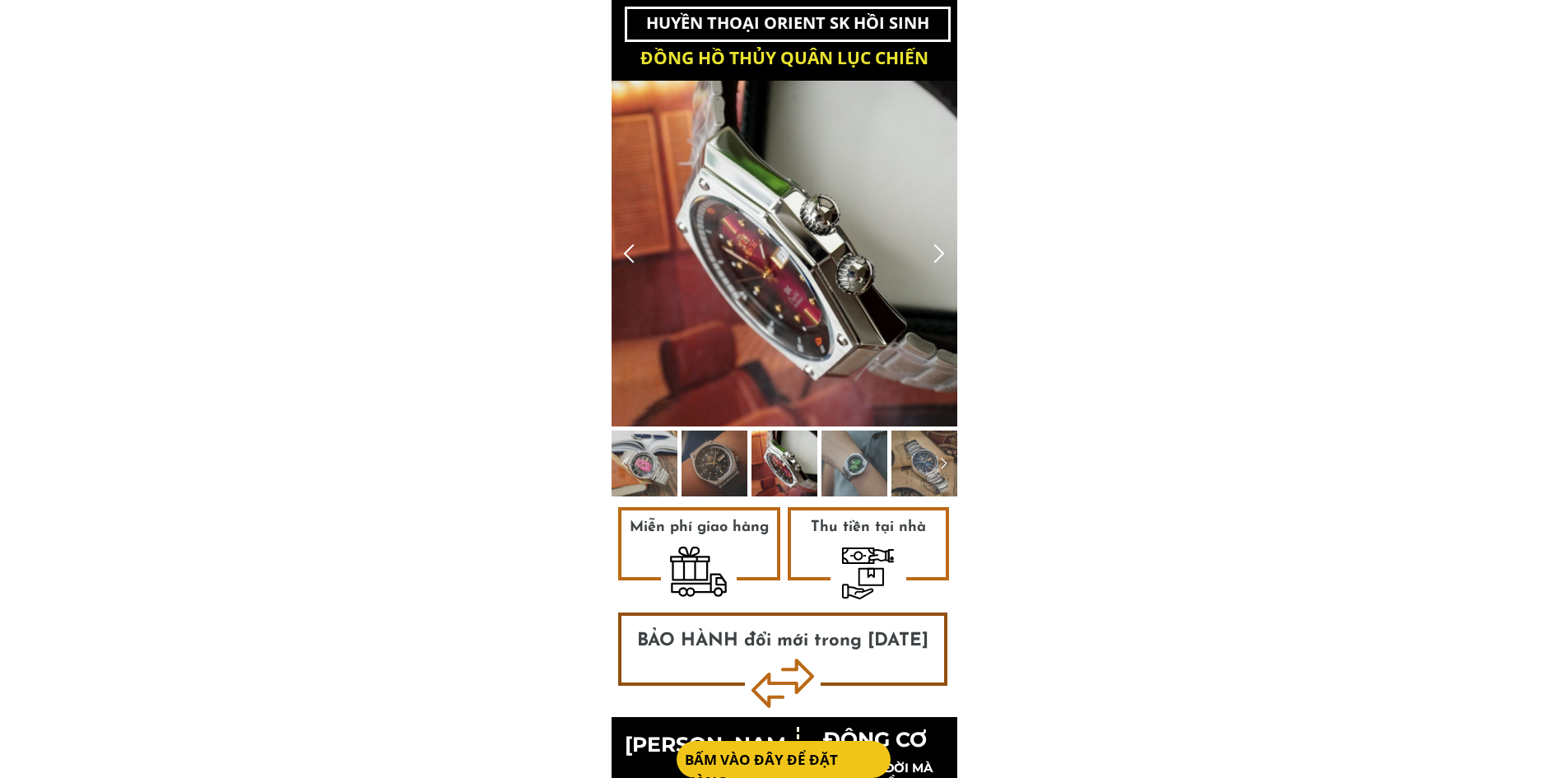
click at [632, 255] on div at bounding box center [629, 253] width 27 height 27
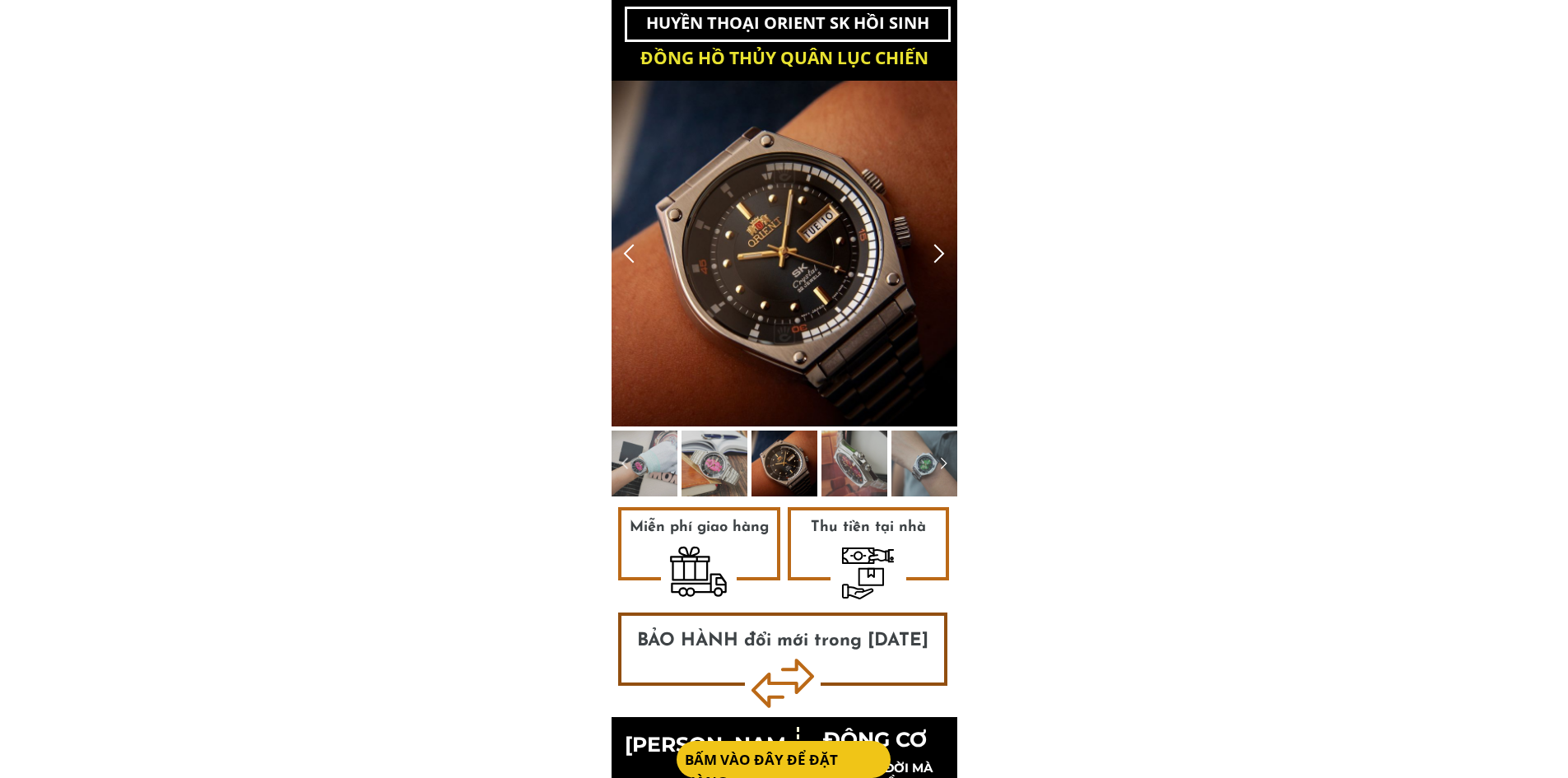
drag, startPoint x: 721, startPoint y: 257, endPoint x: 762, endPoint y: 206, distance: 65.4
click at [762, 206] on div at bounding box center [784, 254] width 346 height 346
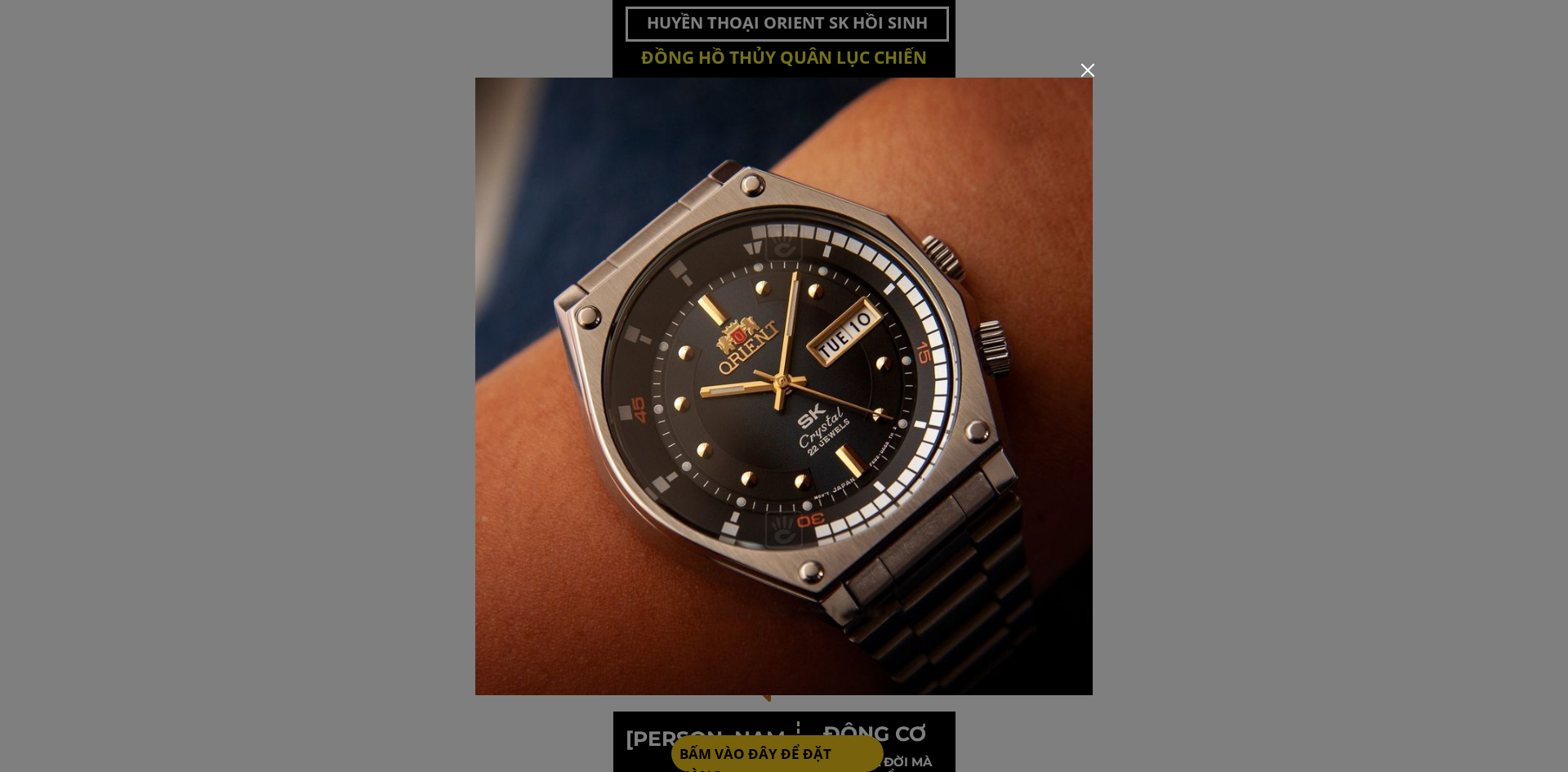
click at [1162, 433] on div at bounding box center [784, 386] width 1568 height 772
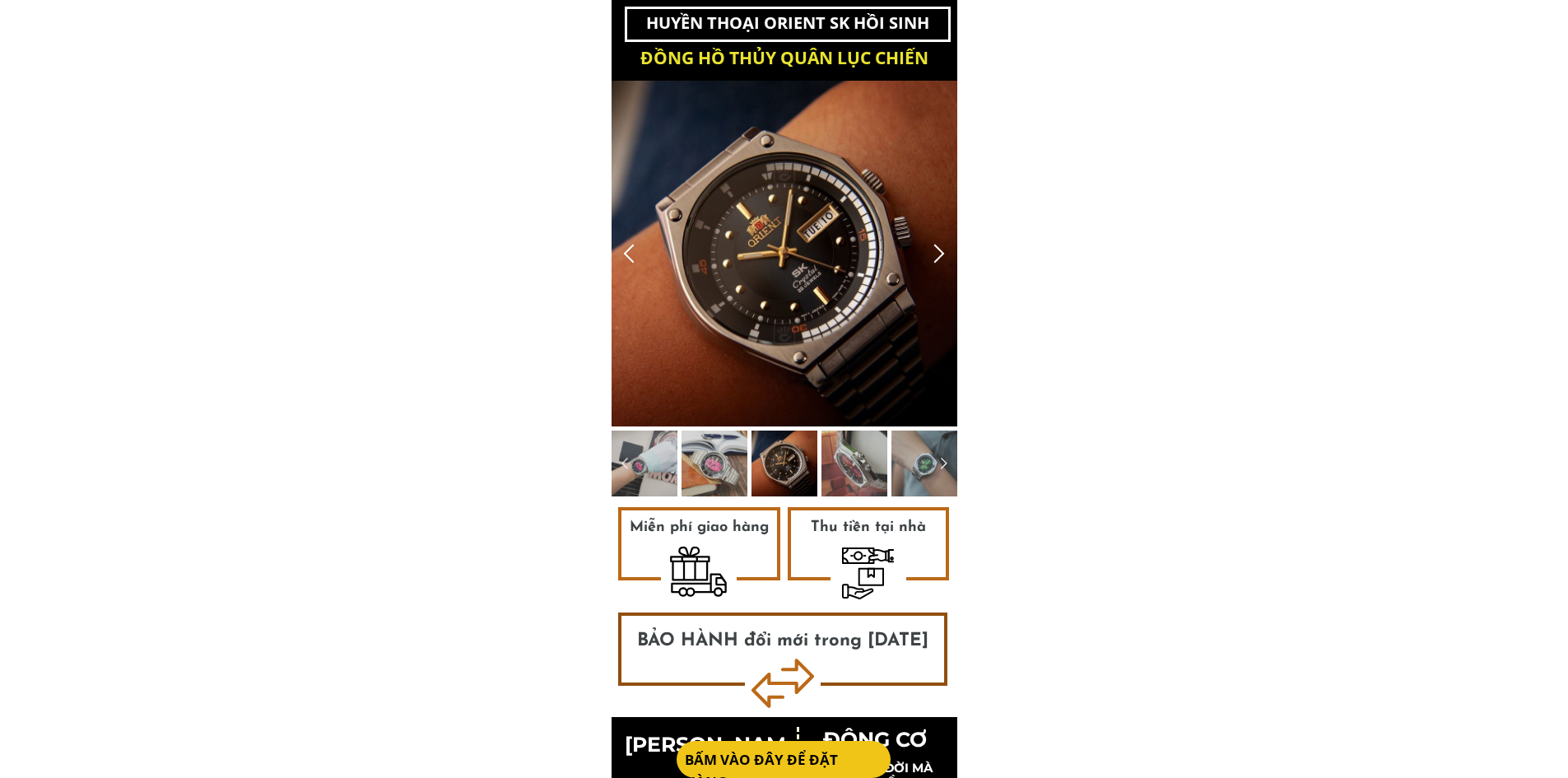
click at [637, 251] on div at bounding box center [629, 253] width 27 height 27
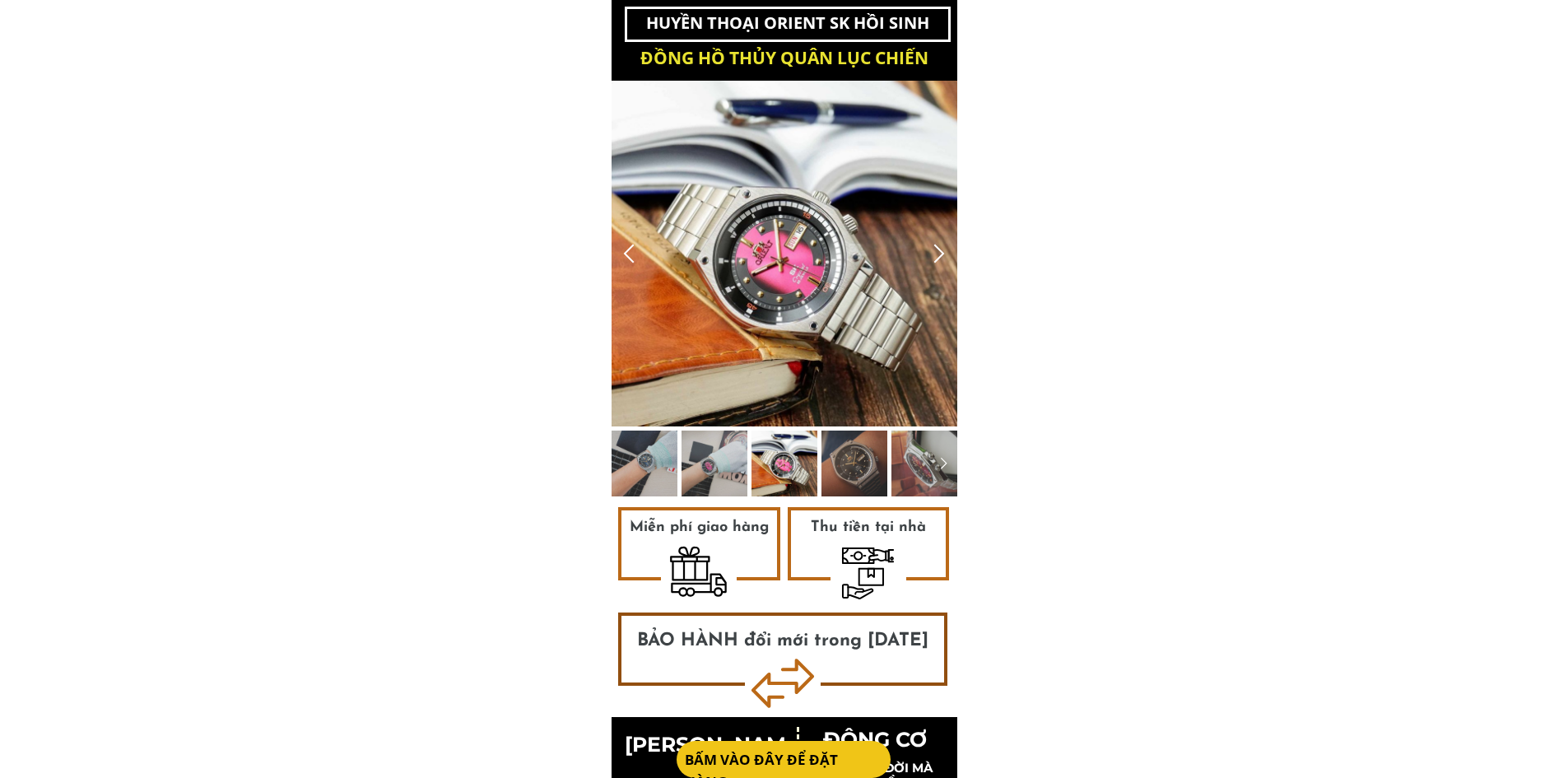
click at [637, 251] on div at bounding box center [629, 253] width 27 height 27
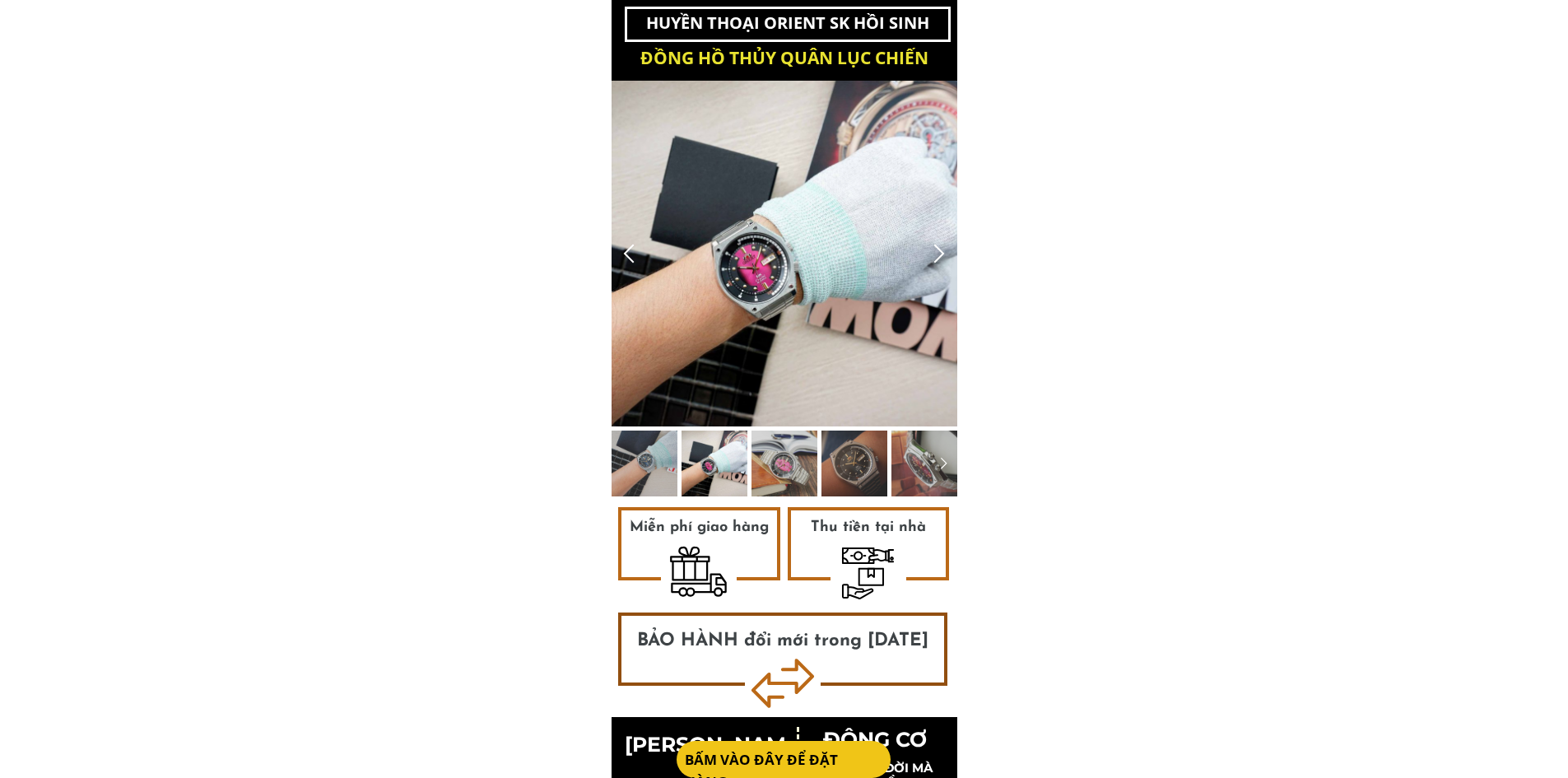
click at [637, 251] on div at bounding box center [629, 253] width 27 height 27
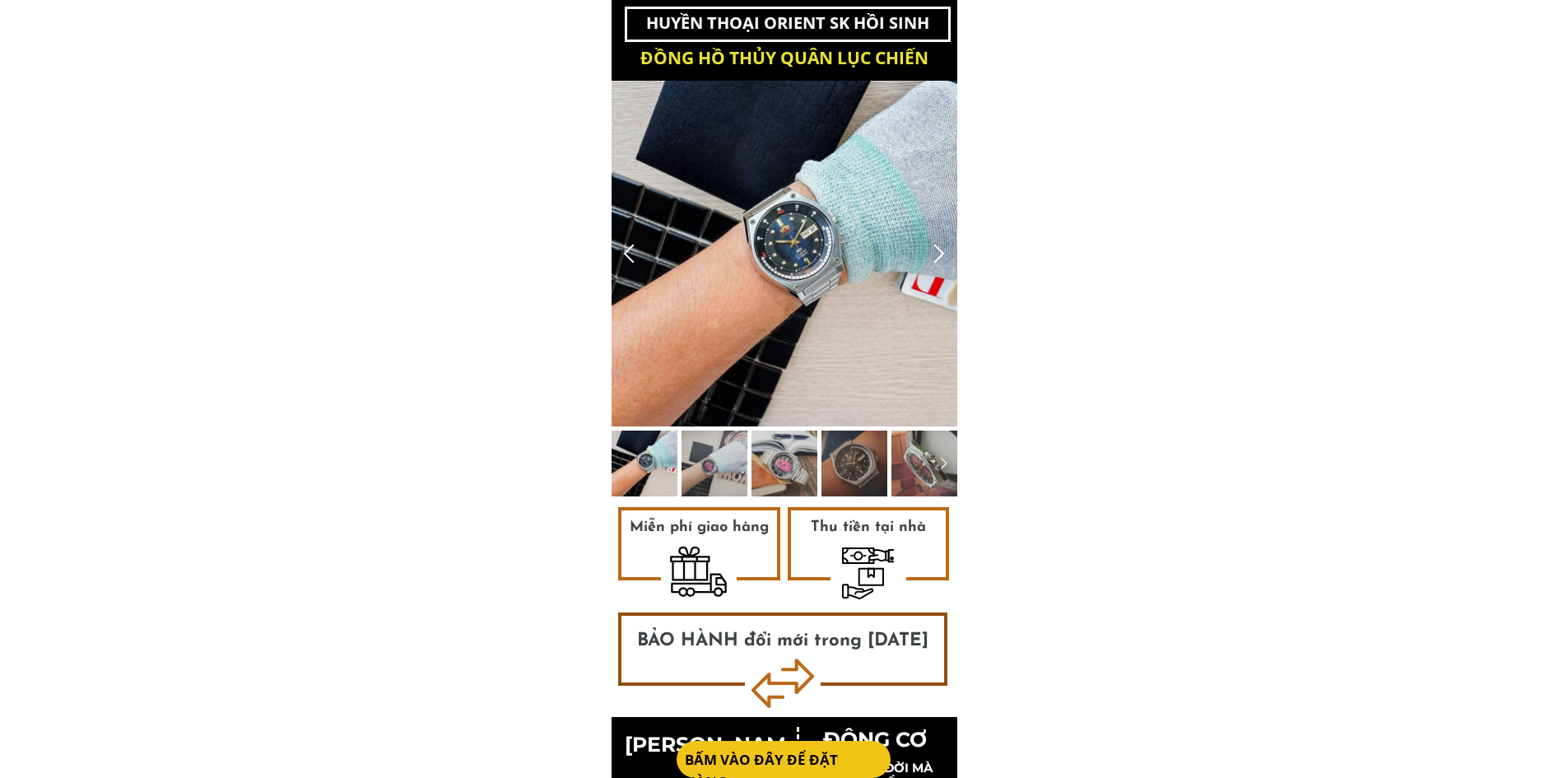
click at [637, 251] on div at bounding box center [629, 253] width 27 height 27
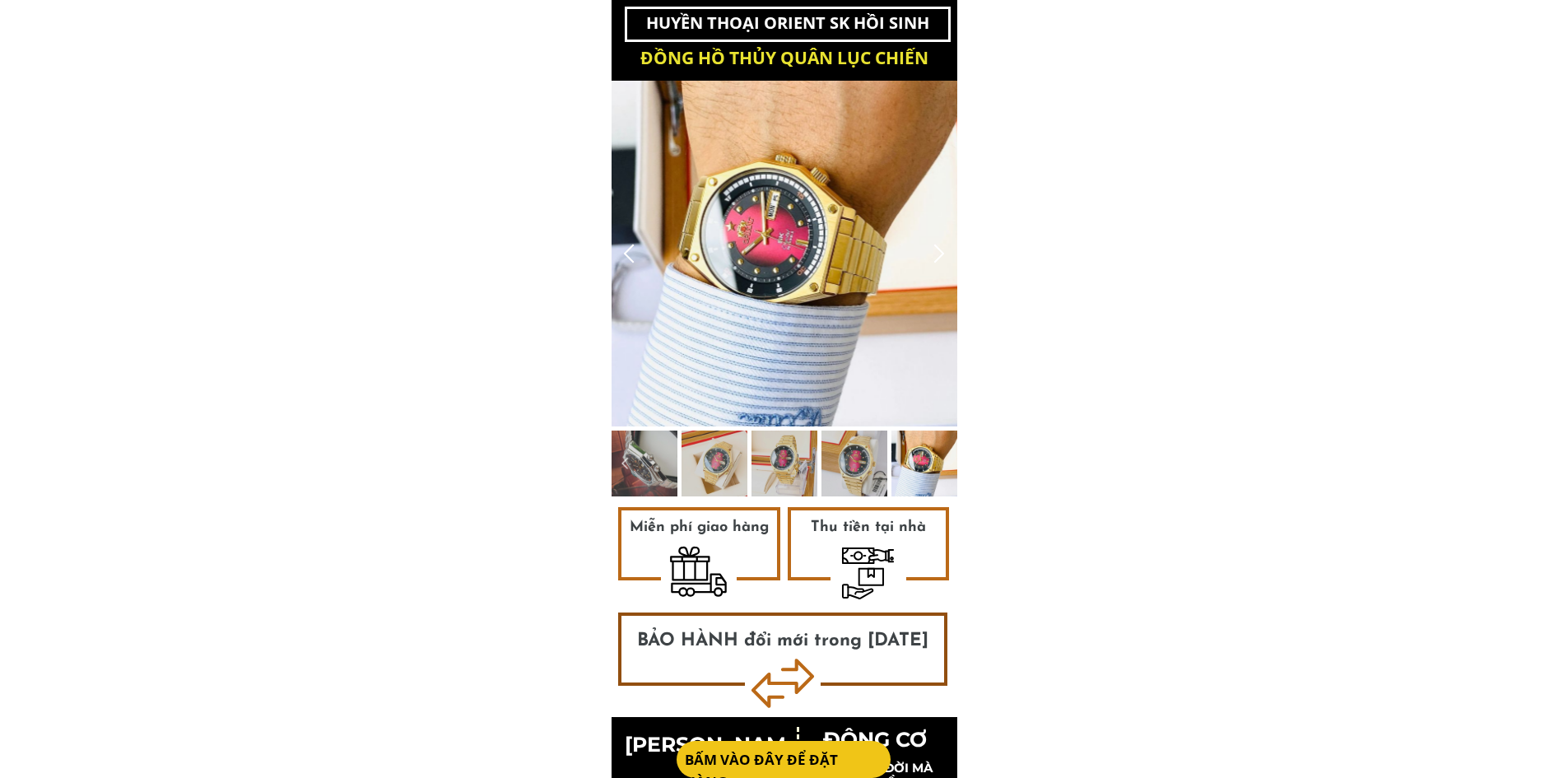
click at [637, 251] on div at bounding box center [629, 253] width 27 height 27
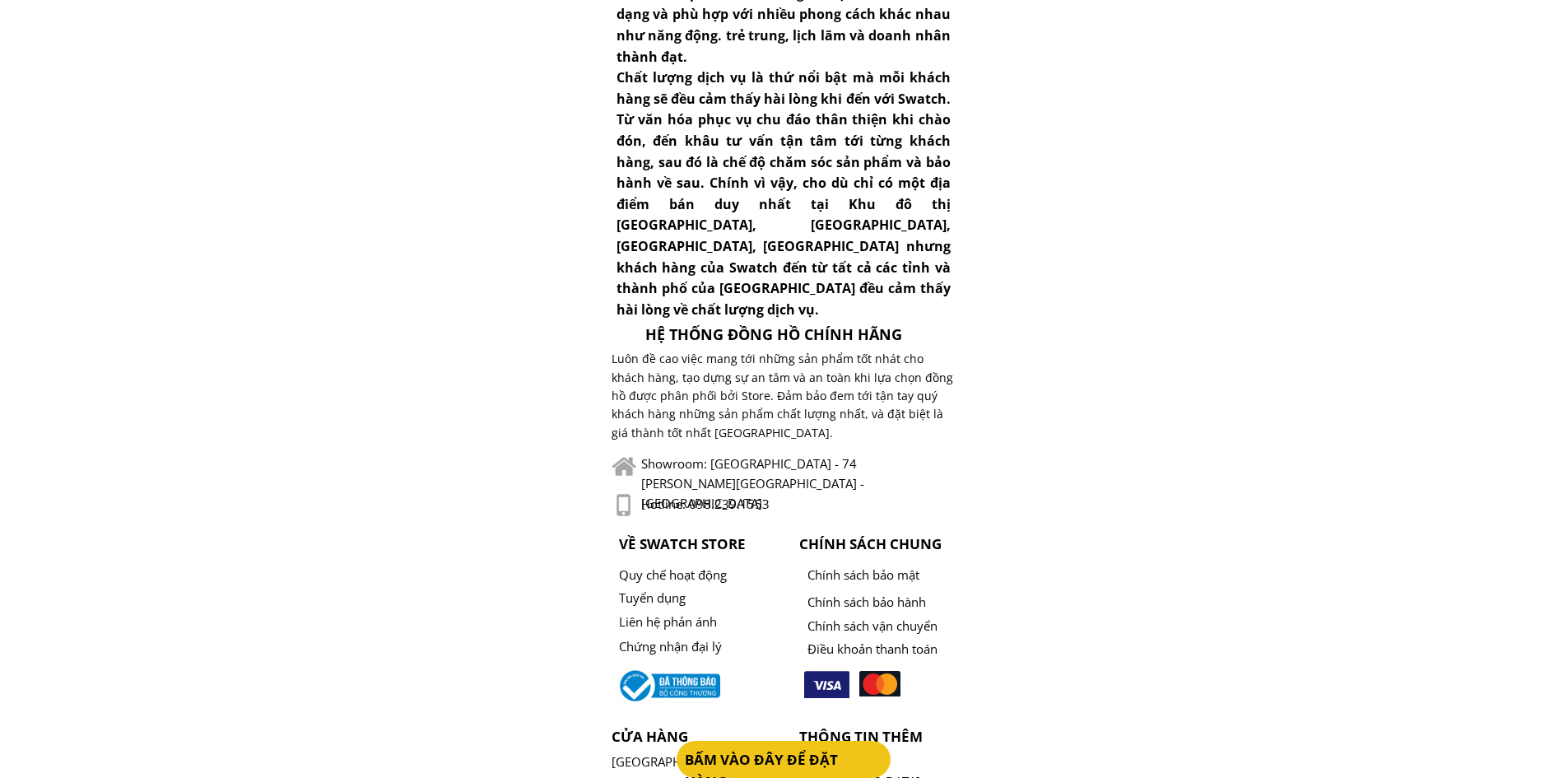
scroll to position [8126, 0]
